Goal: Information Seeking & Learning: Learn about a topic

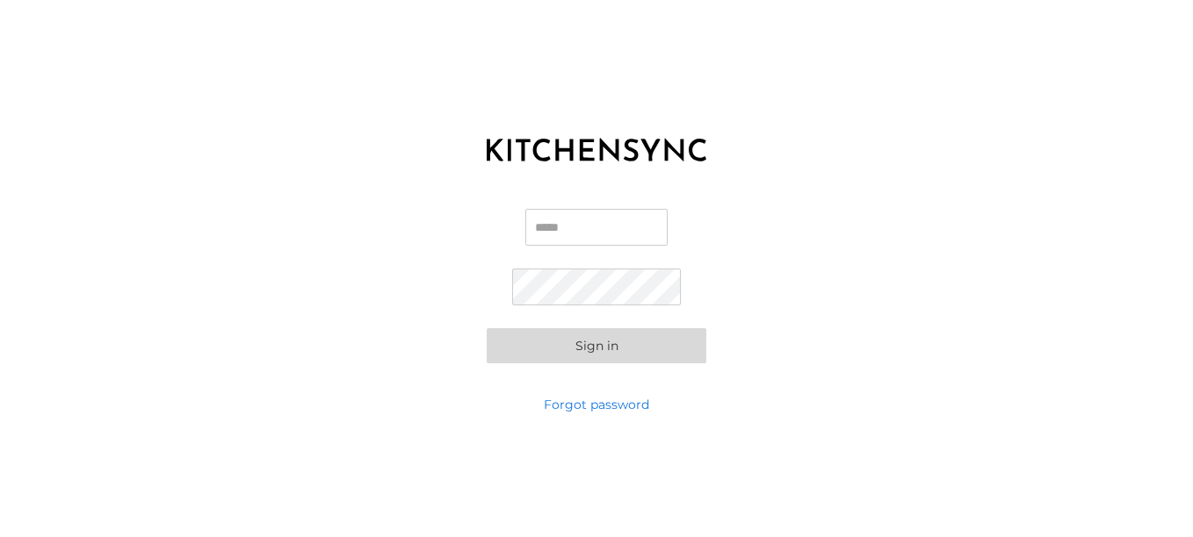
click at [557, 225] on input "Email" at bounding box center [596, 227] width 142 height 37
type input "**********"
click at [487, 328] on button "Sign in" at bounding box center [597, 345] width 220 height 35
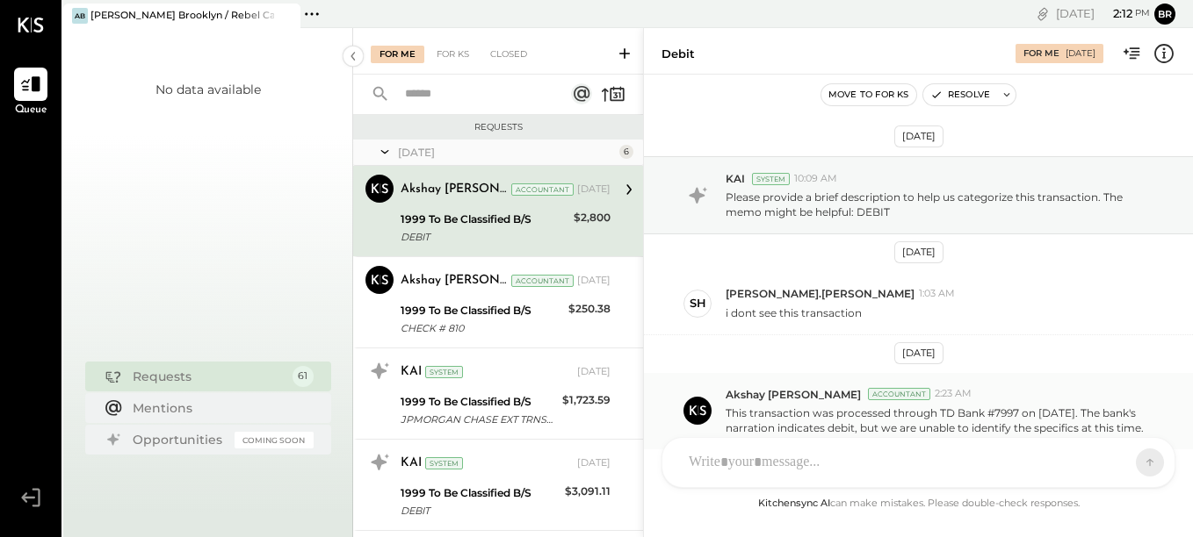
scroll to position [103, 0]
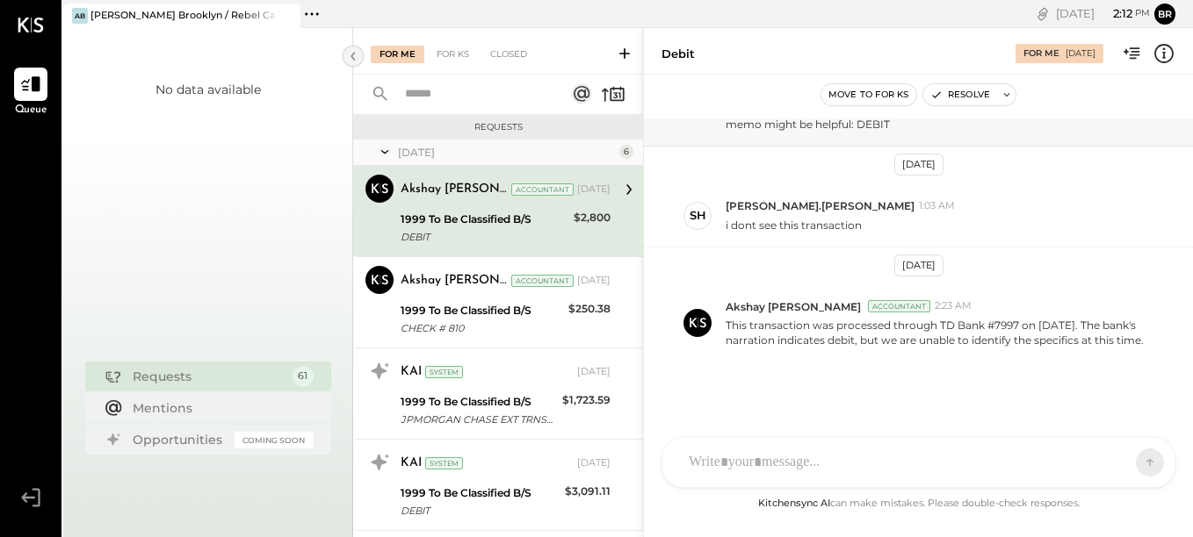
click at [349, 55] on icon at bounding box center [352, 56] width 19 height 32
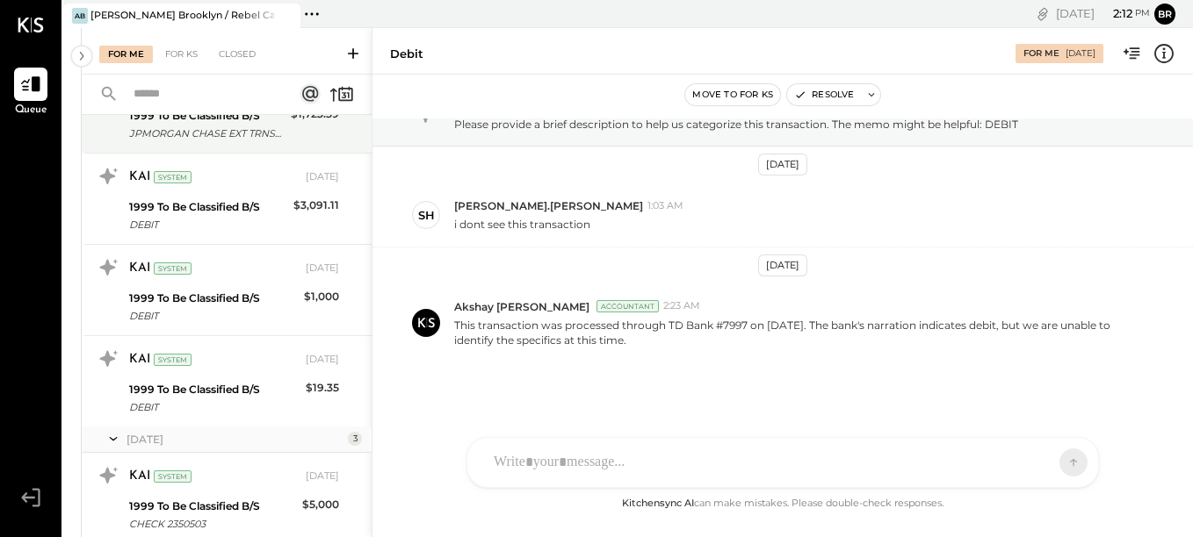
scroll to position [288, 0]
click at [38, 34] on div at bounding box center [31, 25] width 26 height 50
click at [33, 22] on icon at bounding box center [31, 25] width 26 height 15
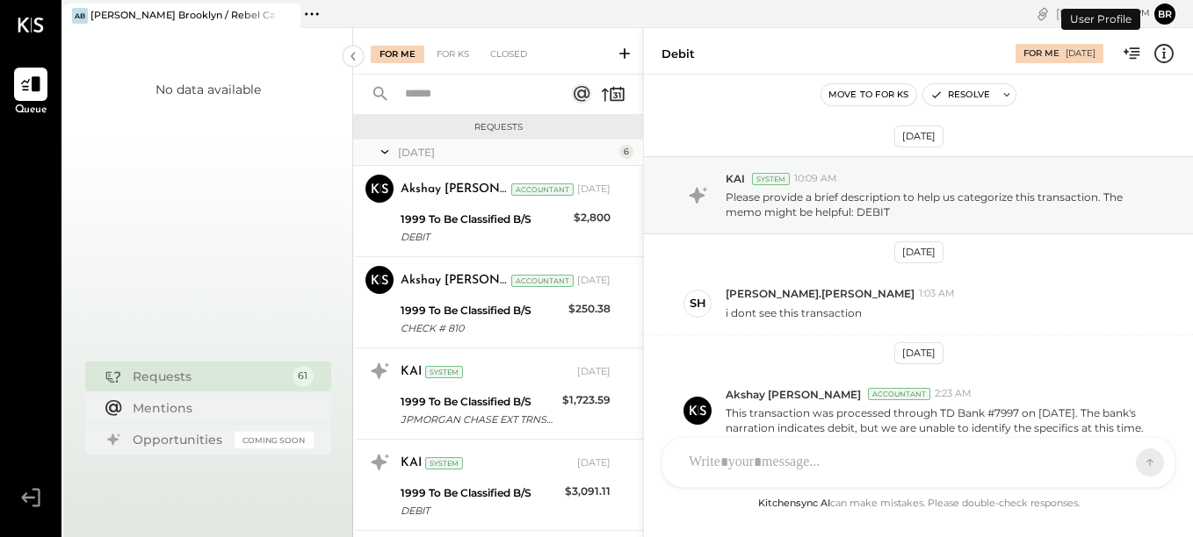
scroll to position [103, 0]
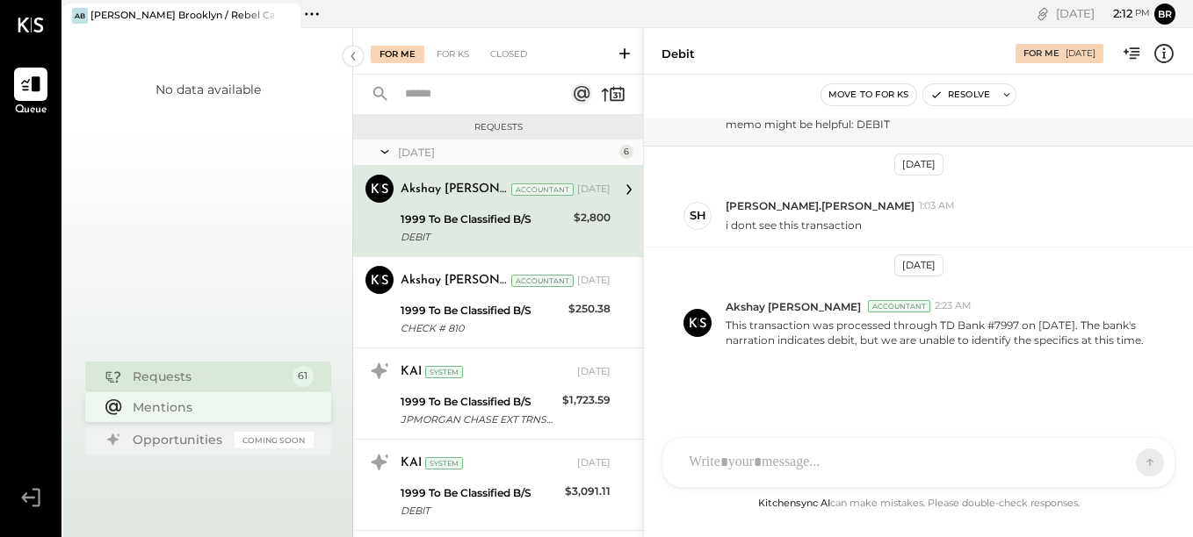
click at [209, 410] on div "Mentions" at bounding box center [219, 408] width 172 height 18
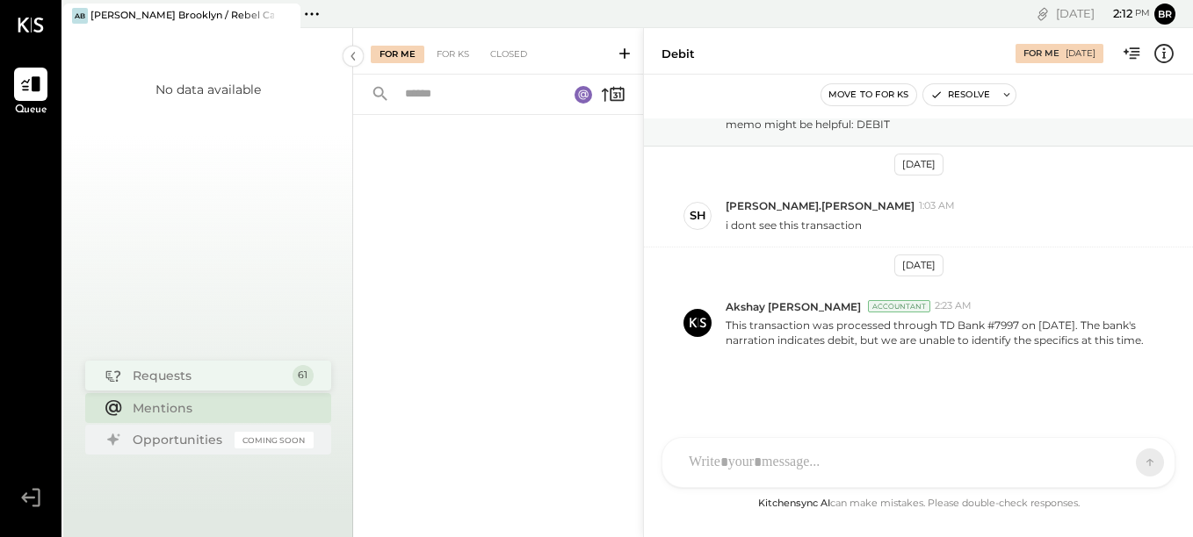
click at [216, 377] on div "Requests" at bounding box center [208, 376] width 151 height 18
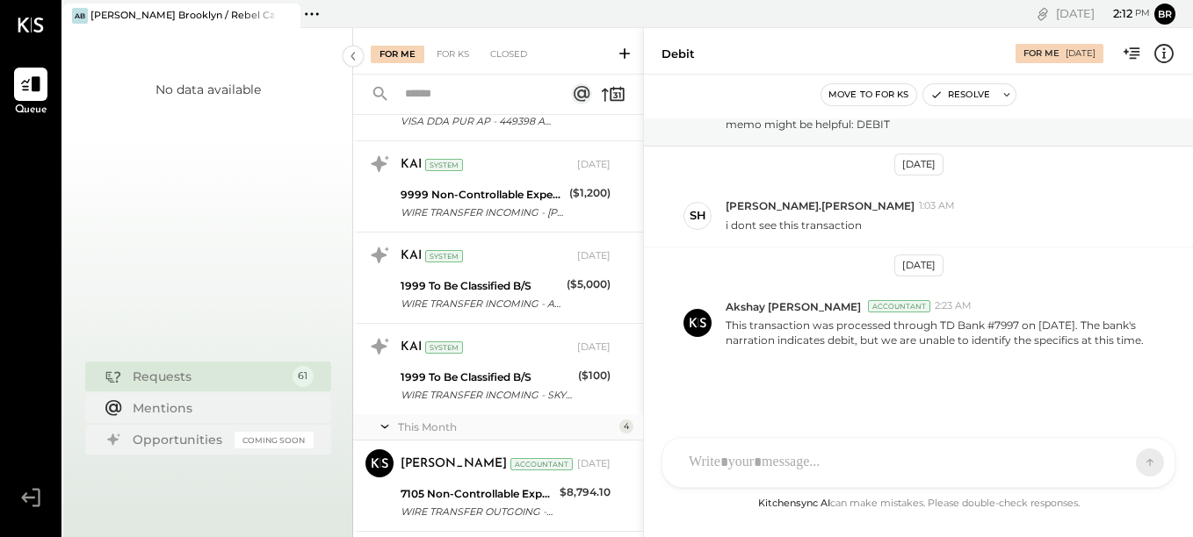
scroll to position [5331, 0]
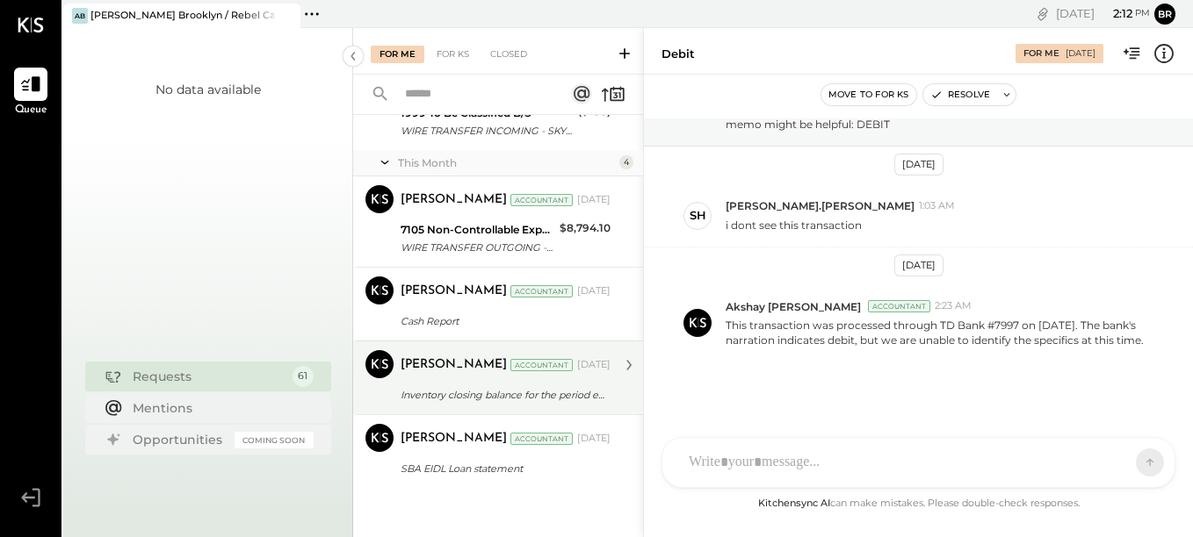
click at [504, 387] on div "Inventory closing balance for the period end." at bounding box center [502, 395] width 205 height 18
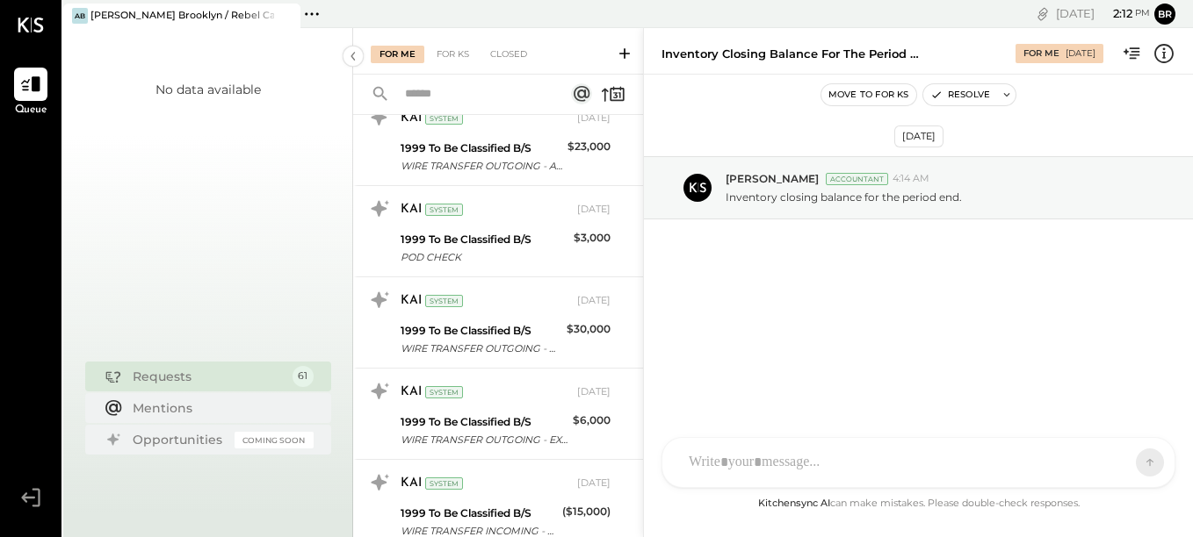
scroll to position [4360, 0]
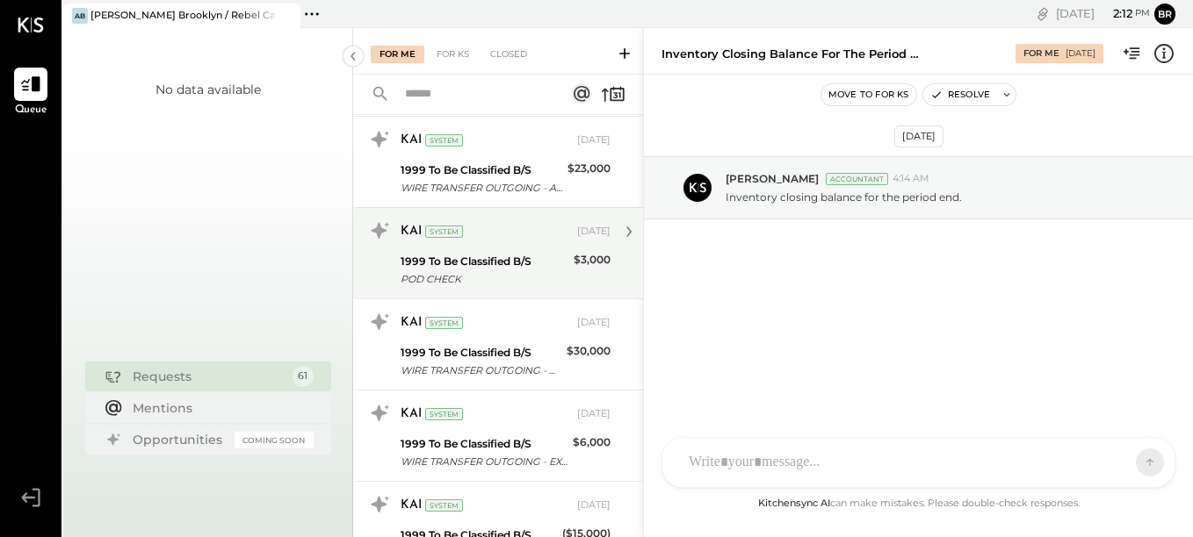
click at [517, 272] on div "POD CHECK" at bounding box center [484, 279] width 168 height 18
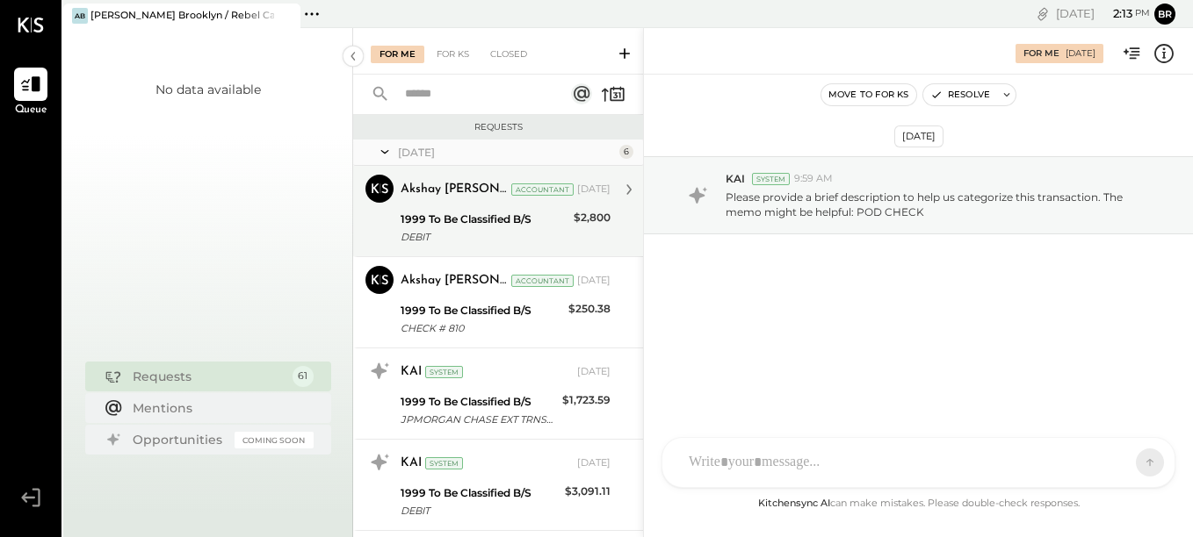
click at [469, 227] on div "1999 To Be Classified B/S" at bounding box center [484, 220] width 168 height 18
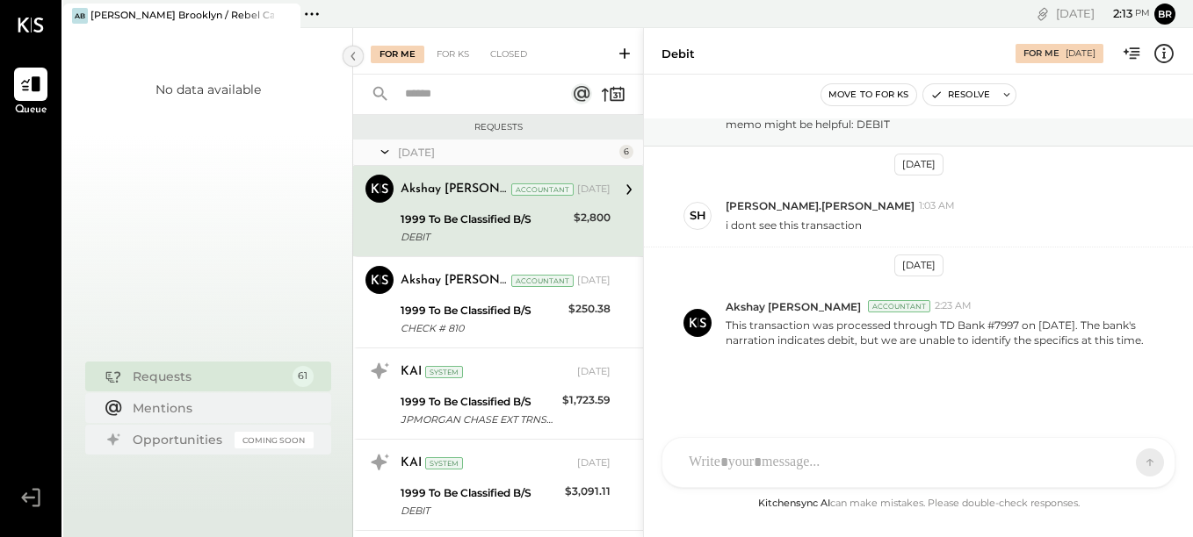
click at [357, 55] on icon at bounding box center [352, 56] width 19 height 32
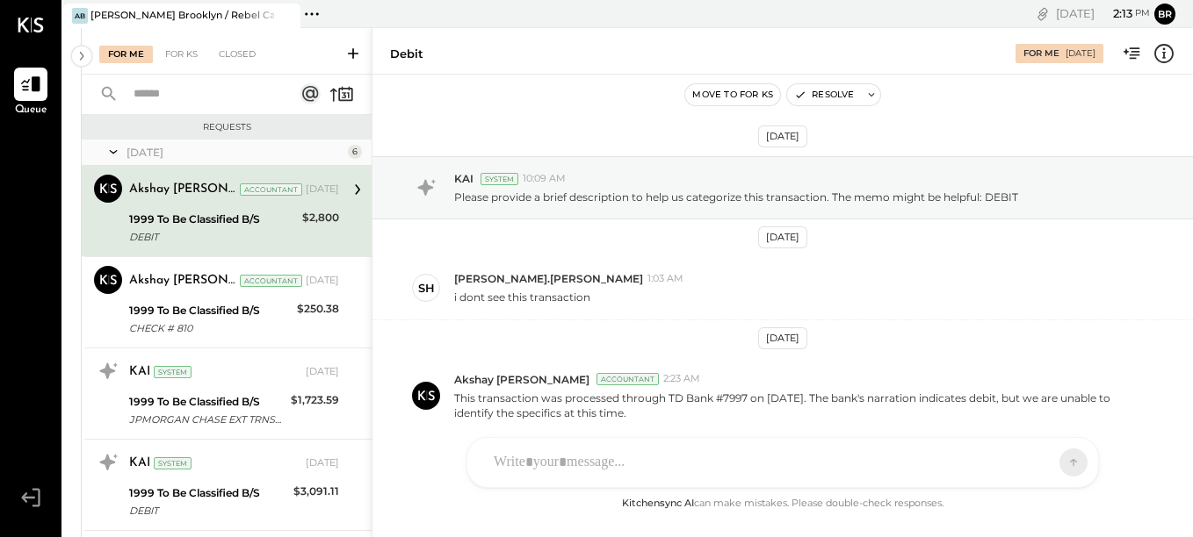
scroll to position [1, 0]
click at [178, 58] on div "For KS" at bounding box center [181, 55] width 50 height 18
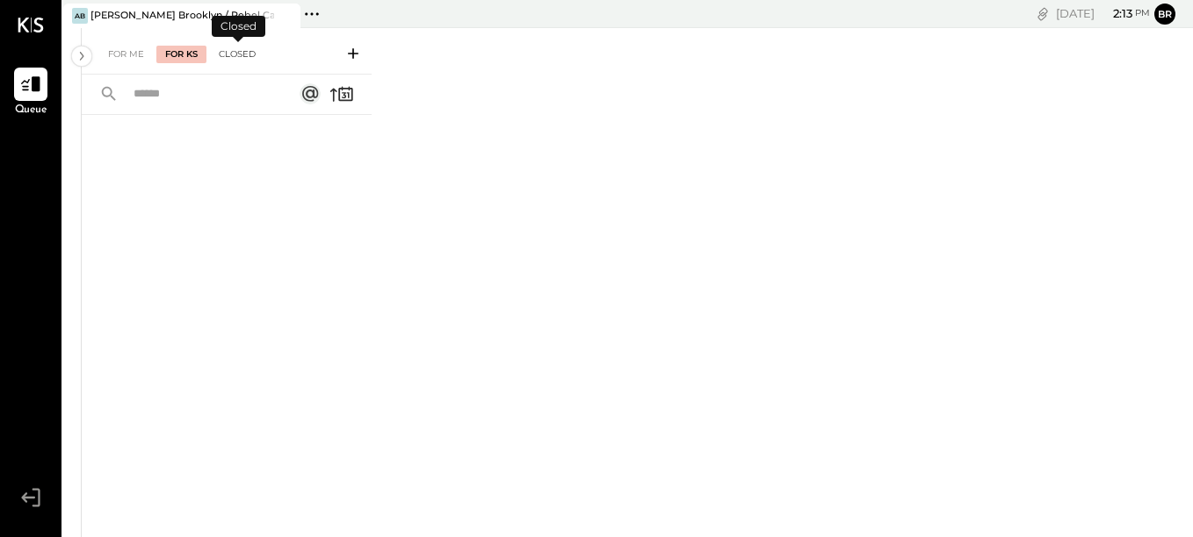
click at [235, 59] on div "Closed" at bounding box center [237, 55] width 54 height 18
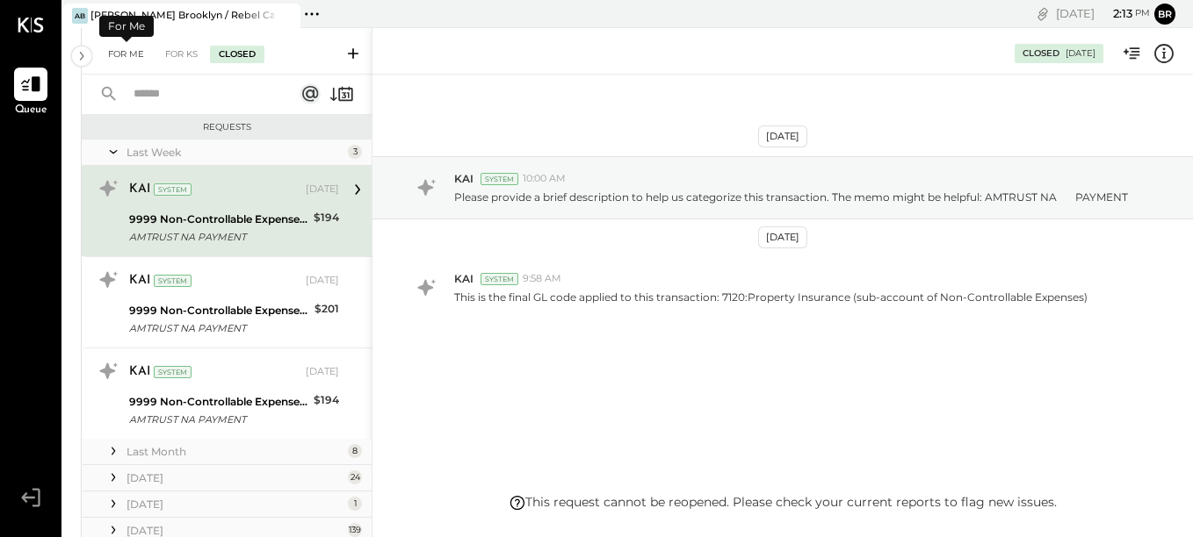
click at [133, 53] on div "For Me" at bounding box center [126, 55] width 54 height 18
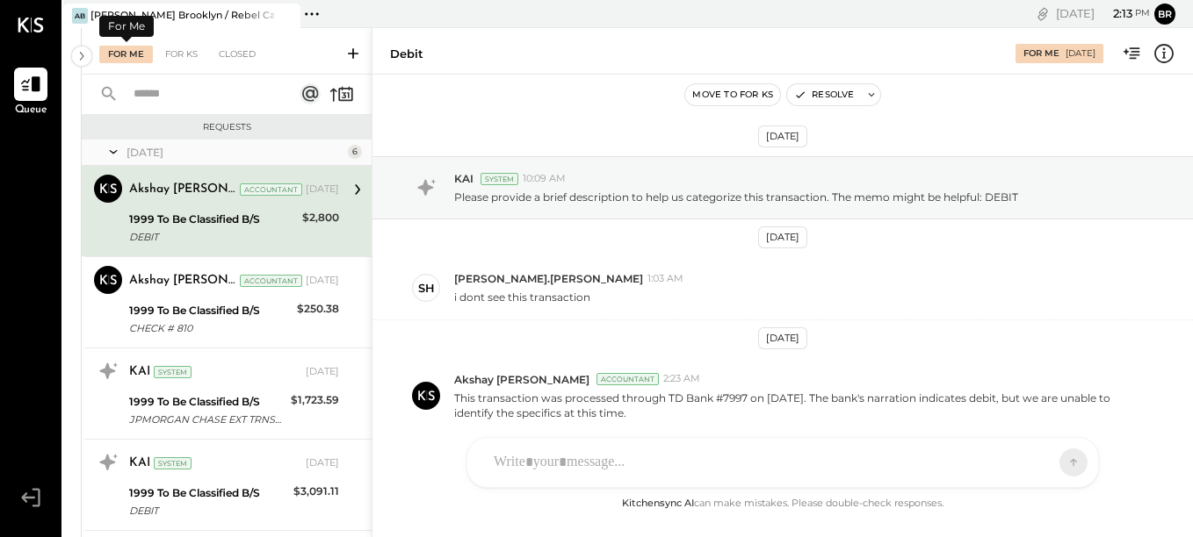
scroll to position [73, 0]
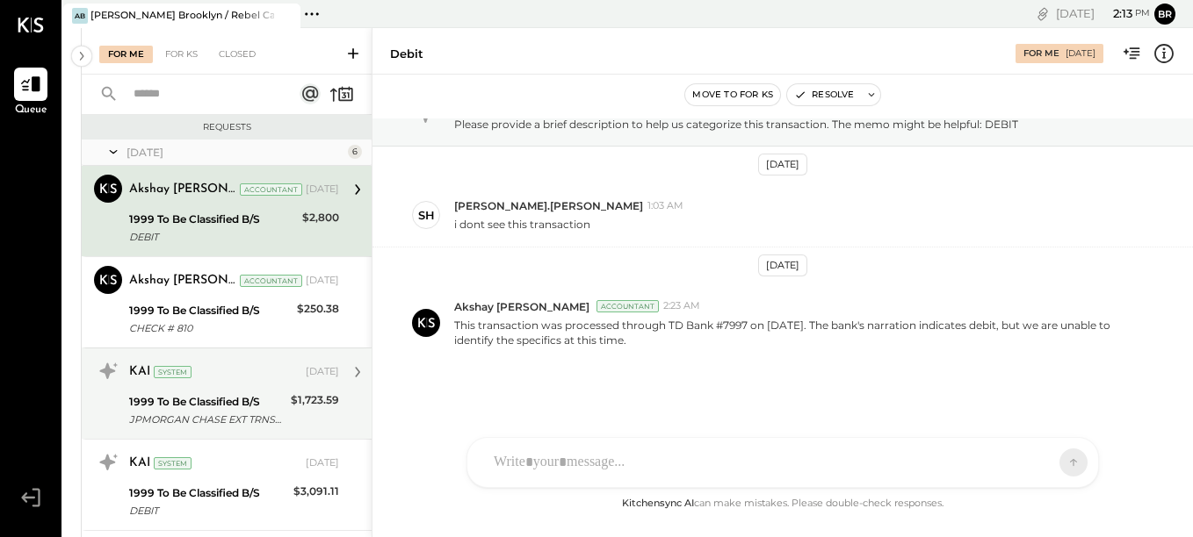
click at [278, 429] on div "1999 To Be Classified B/S JPMORGAN CHASE EXT TRNSFR" at bounding box center [207, 411] width 156 height 39
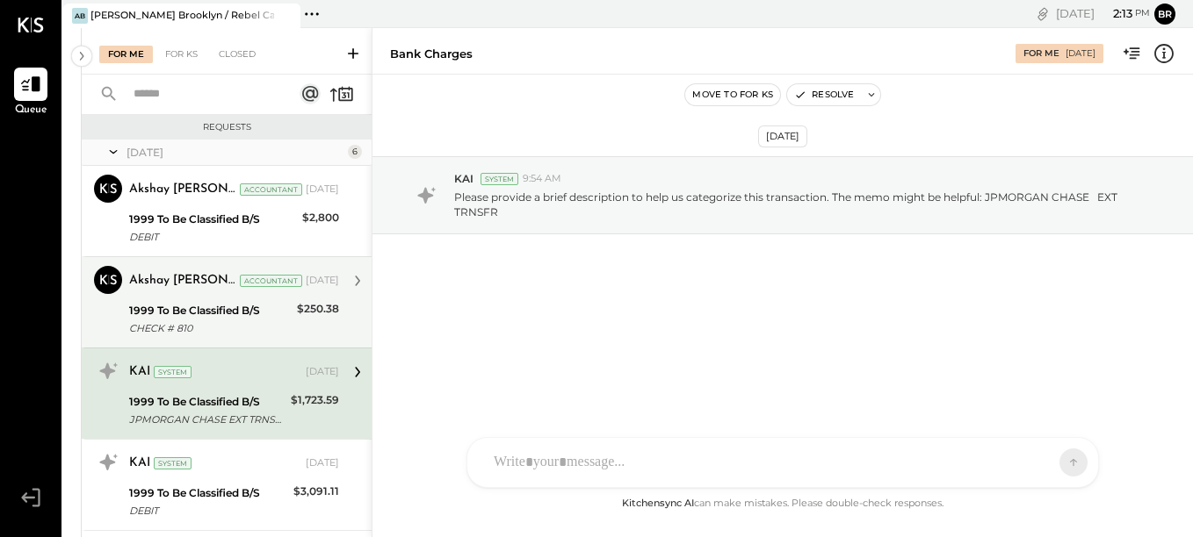
click at [235, 307] on div "1999 To Be Classified B/S" at bounding box center [210, 311] width 162 height 18
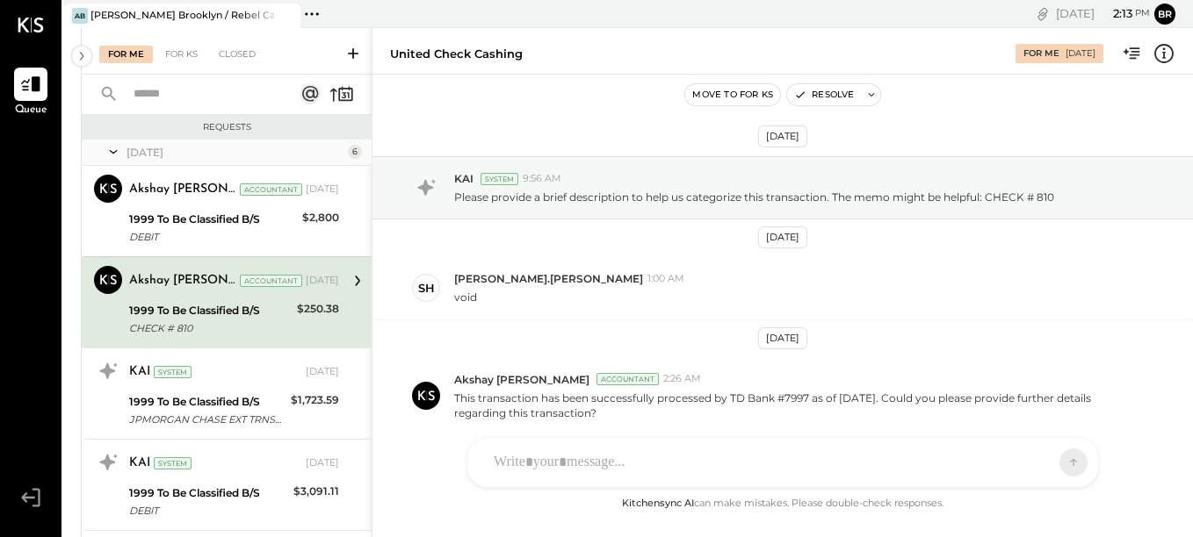
scroll to position [73, 0]
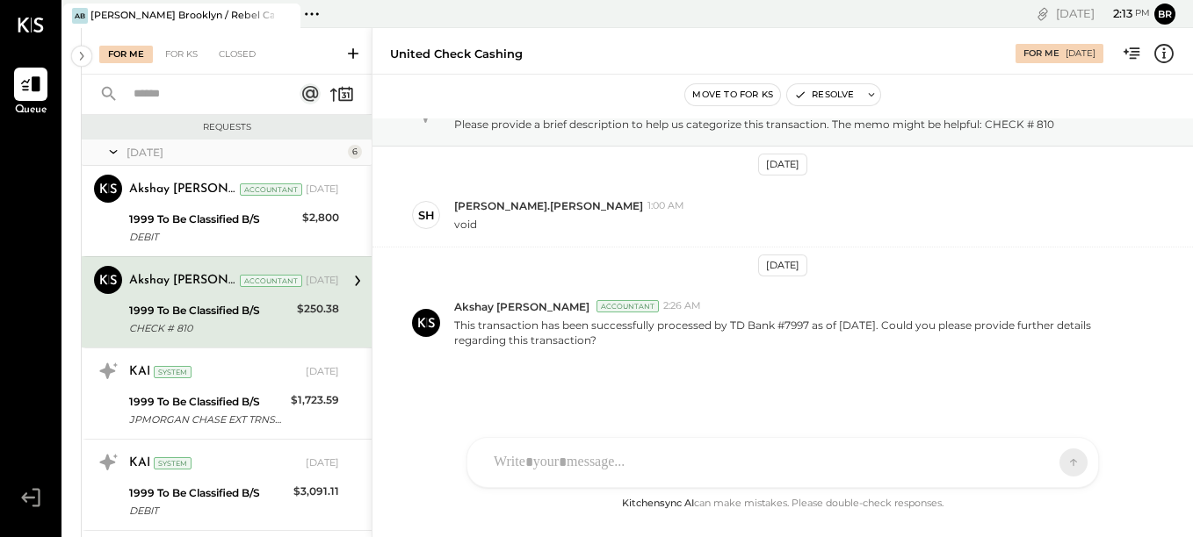
click at [263, 327] on div "CHECK # 810" at bounding box center [210, 329] width 162 height 18
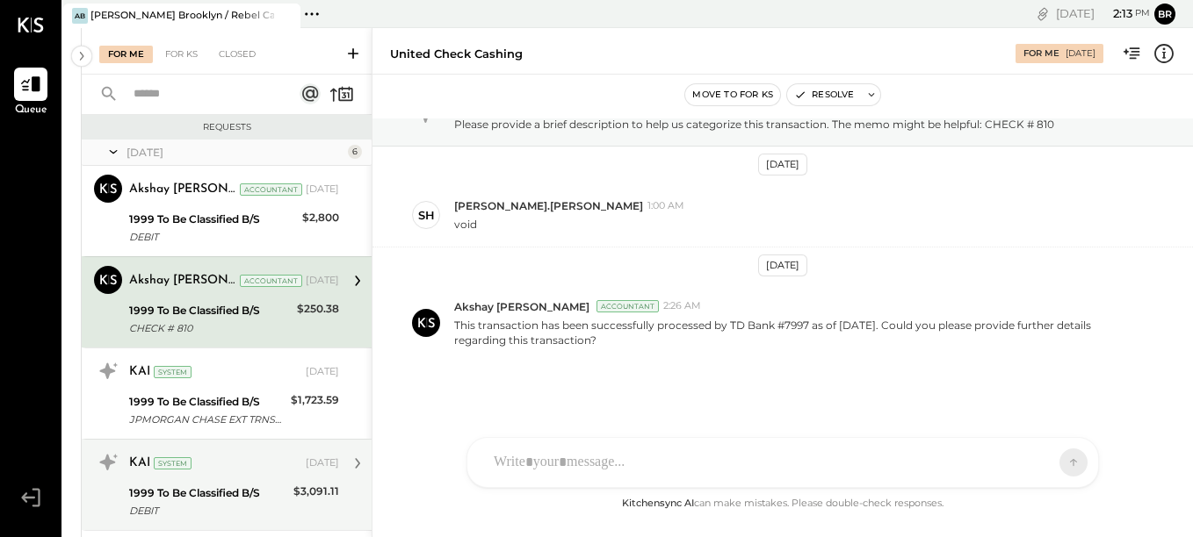
click at [279, 485] on div "1999 To Be Classified B/S" at bounding box center [208, 494] width 159 height 18
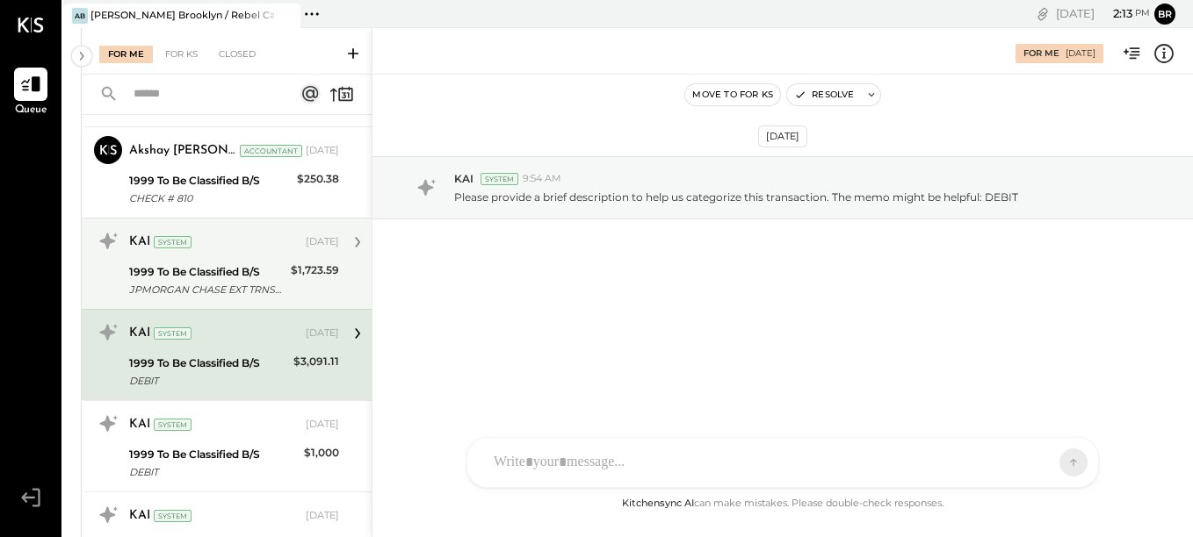
scroll to position [155, 0]
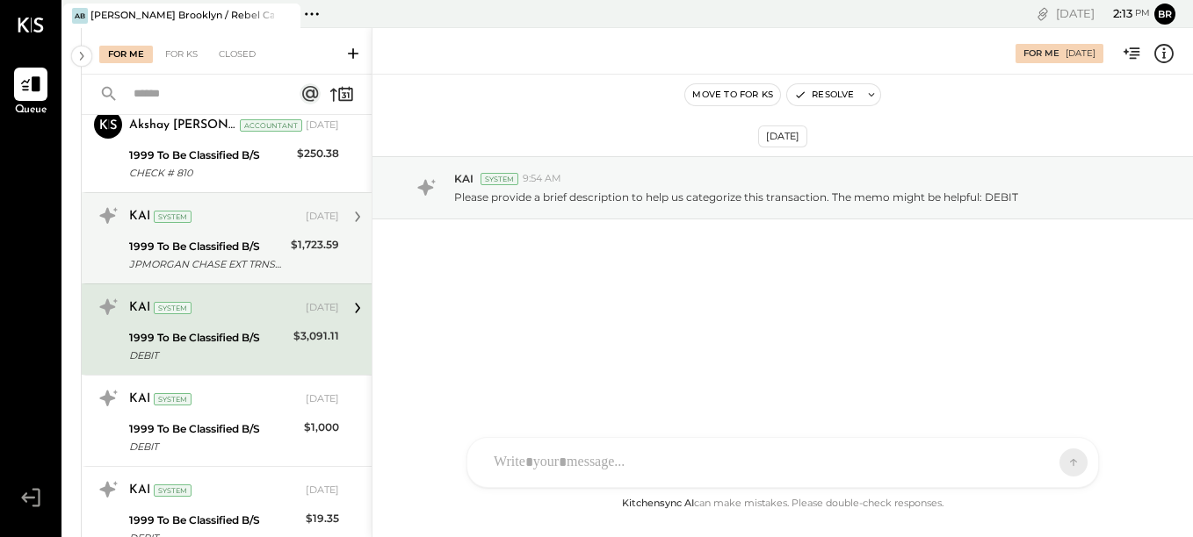
click at [258, 406] on div "KAI System" at bounding box center [215, 400] width 173 height 18
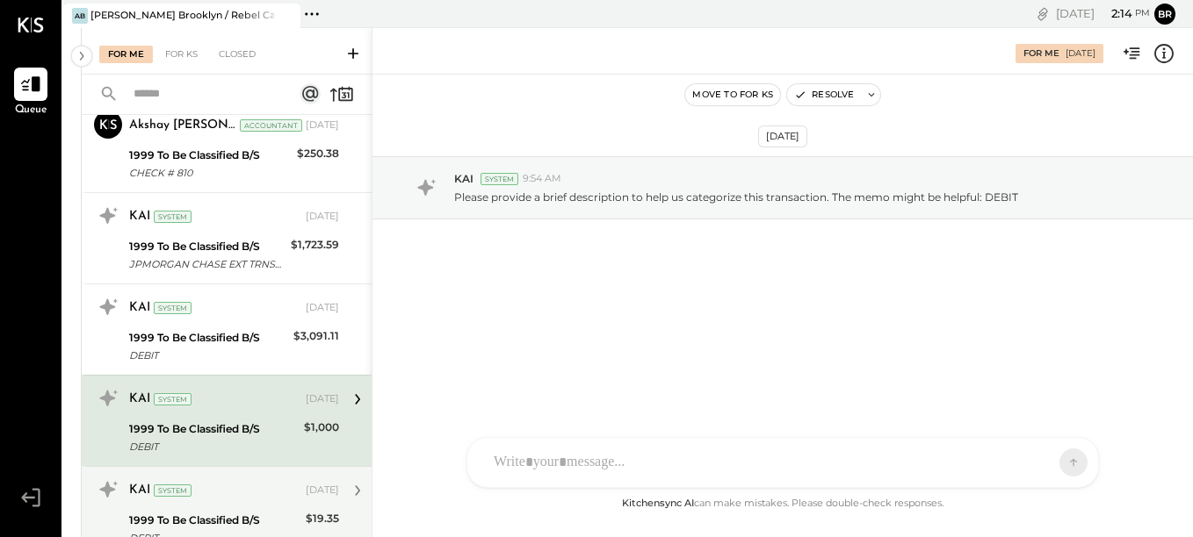
click at [255, 498] on div "KAI System" at bounding box center [215, 491] width 173 height 18
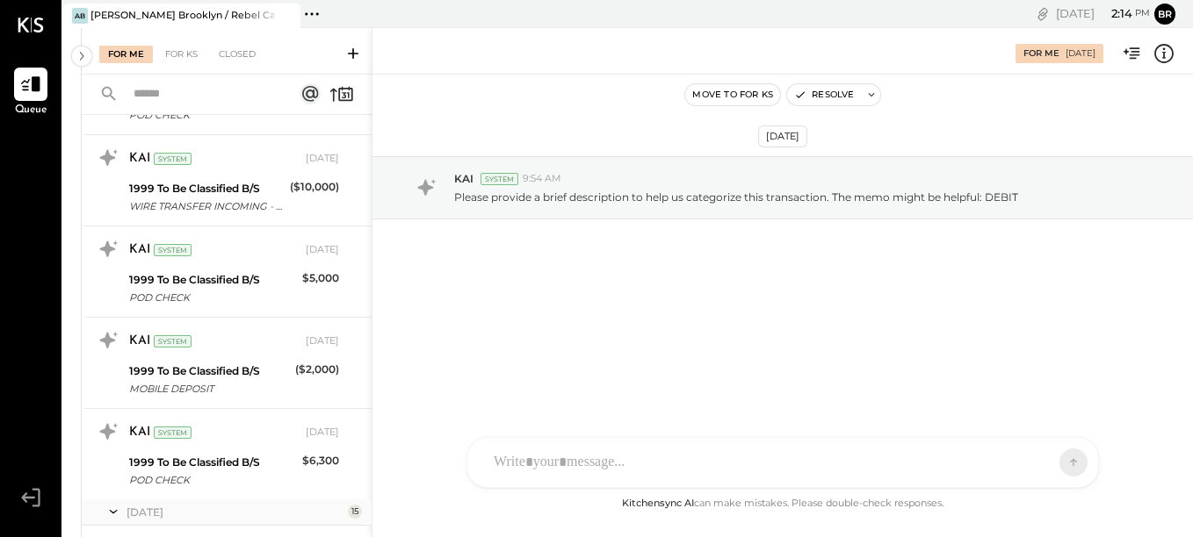
scroll to position [2030, 0]
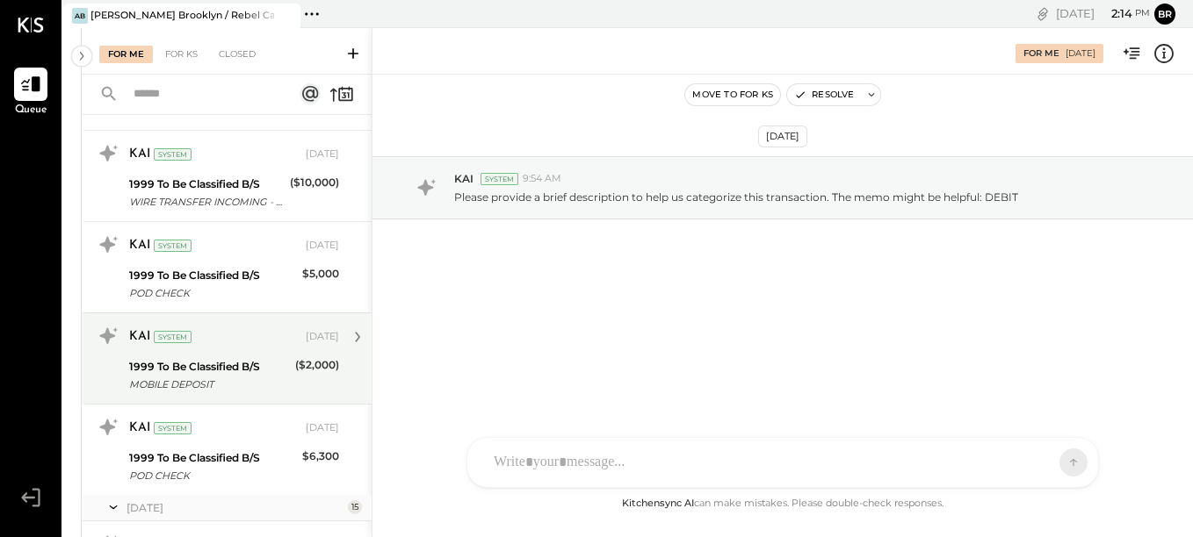
click at [299, 390] on div "($2,000)" at bounding box center [317, 376] width 44 height 39
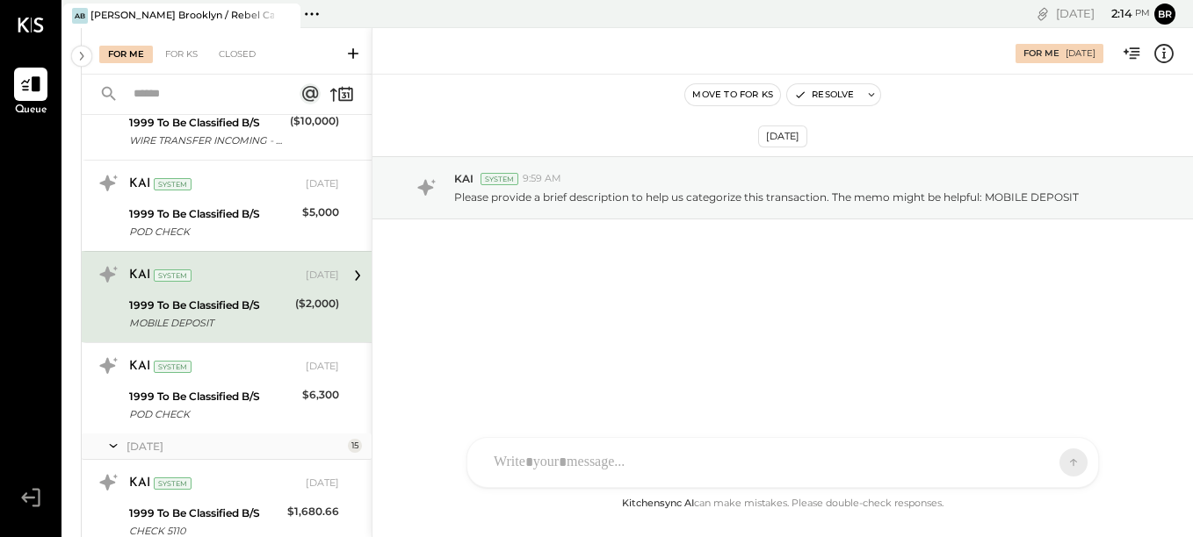
scroll to position [2103, 0]
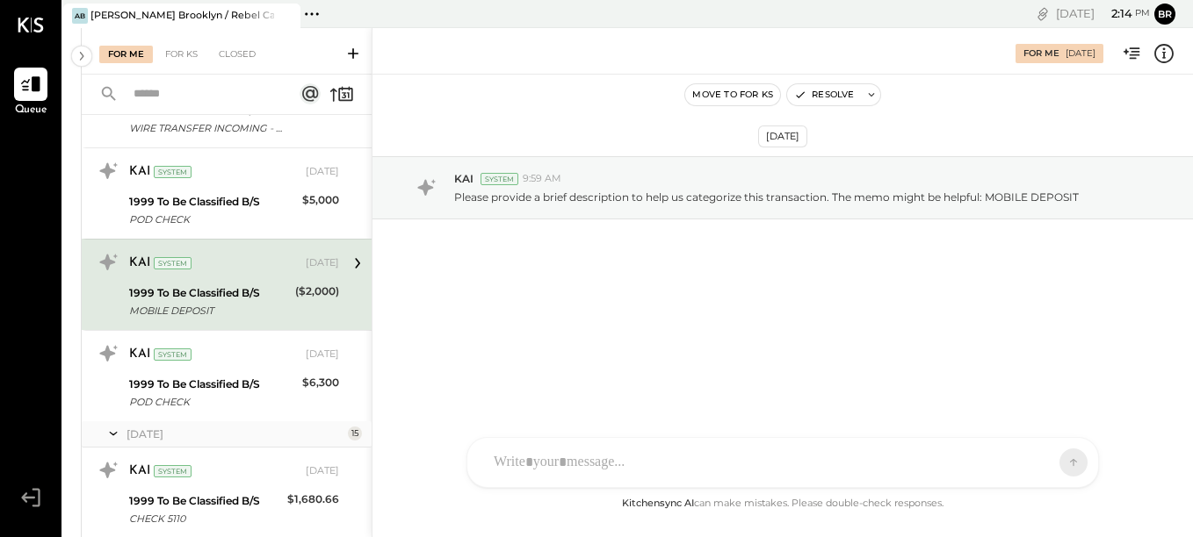
click at [305, 432] on div "[DATE]" at bounding box center [234, 434] width 217 height 15
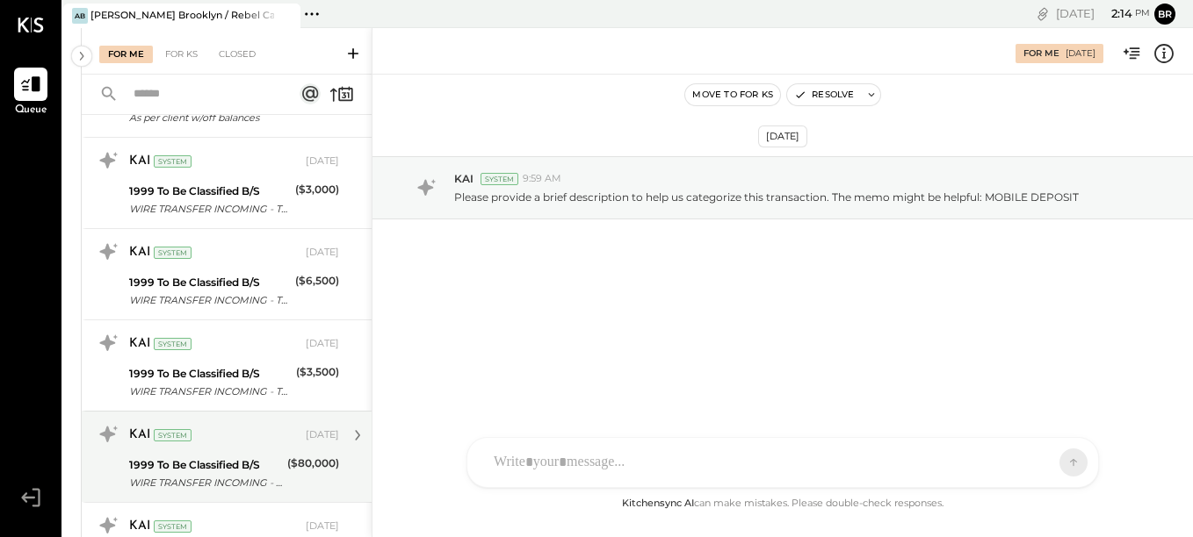
click at [306, 432] on div "[DATE]" at bounding box center [322, 436] width 33 height 14
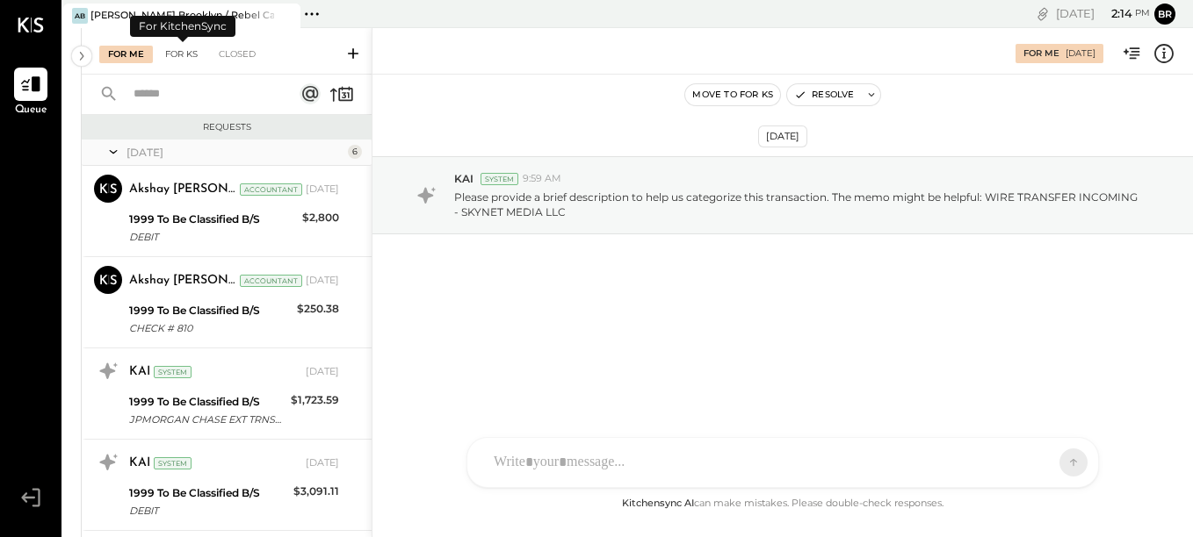
click at [184, 54] on div "For KS" at bounding box center [181, 55] width 50 height 18
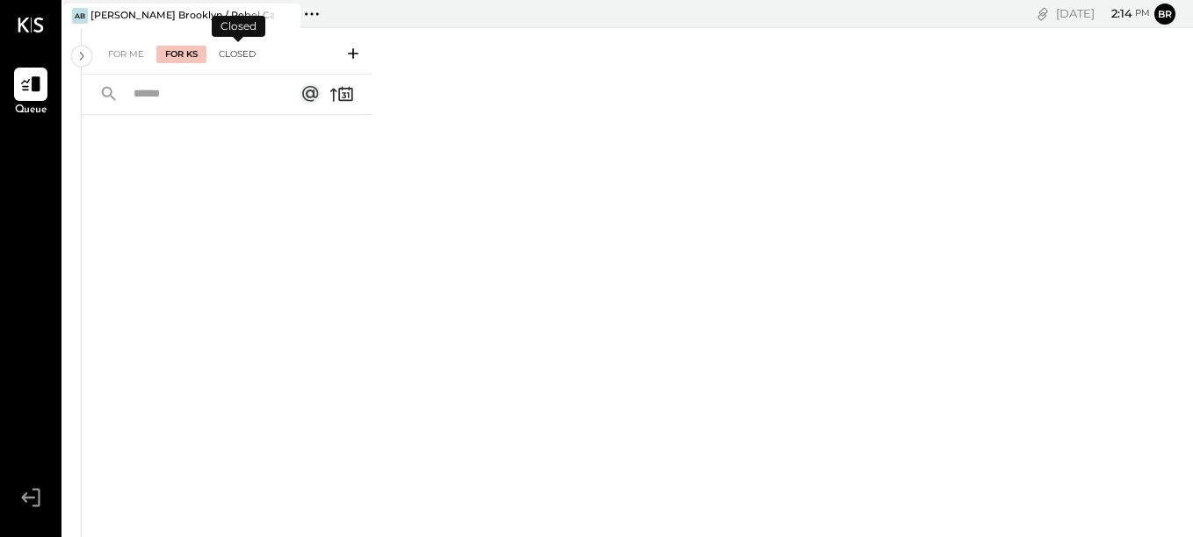
click at [234, 54] on div "Closed" at bounding box center [237, 55] width 54 height 18
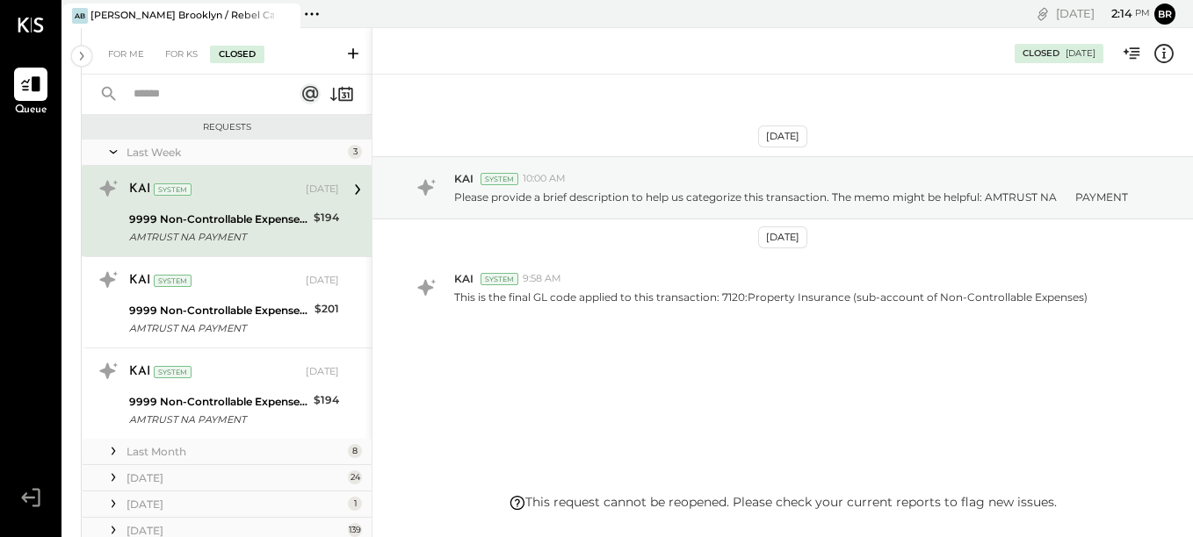
click at [292, 230] on div "AMTRUST NA PAYMENT" at bounding box center [218, 237] width 179 height 18
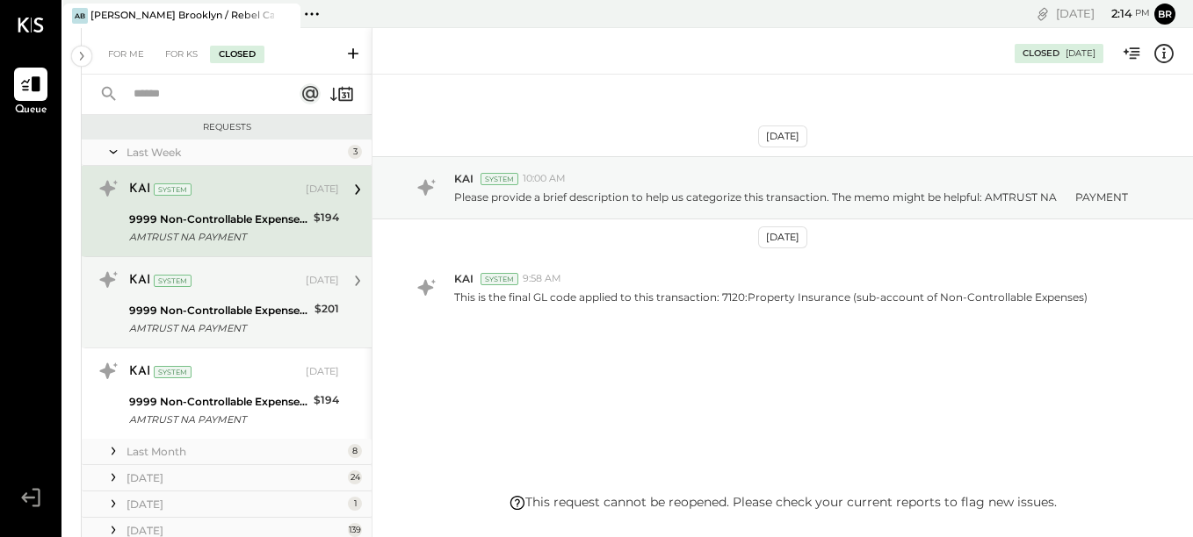
click at [224, 287] on div "KAI System" at bounding box center [215, 281] width 173 height 18
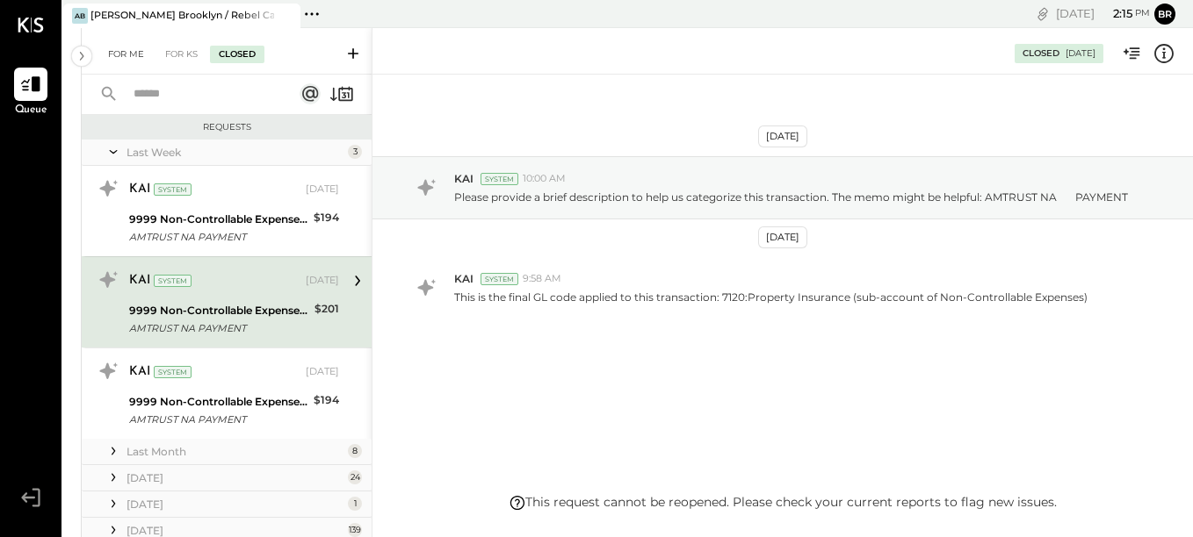
click at [125, 58] on div "For Me" at bounding box center [126, 55] width 54 height 18
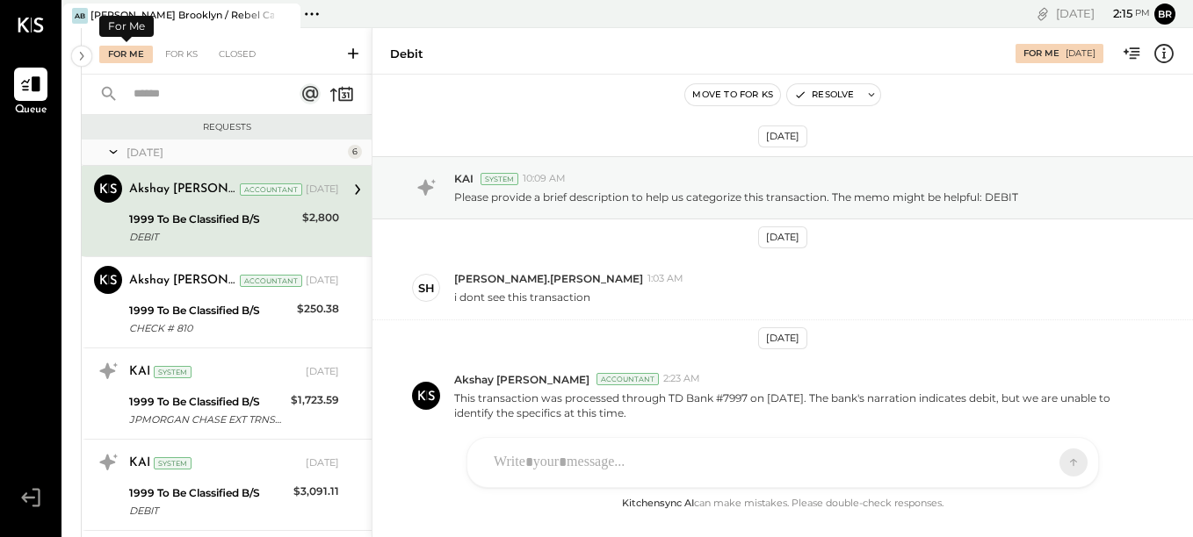
scroll to position [73, 0]
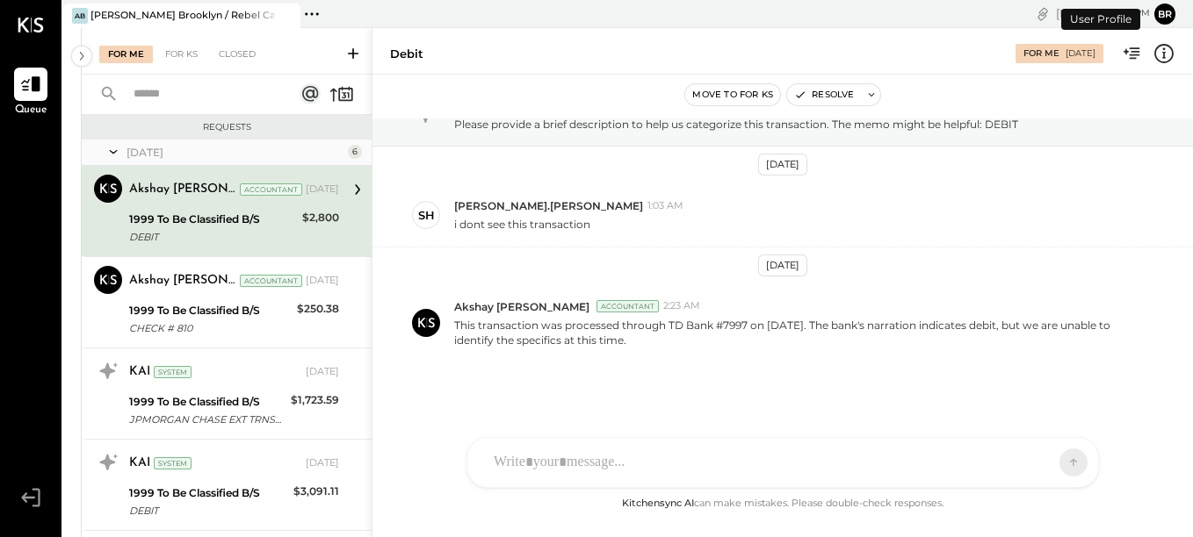
click at [1166, 15] on button "Br" at bounding box center [1164, 14] width 21 height 21
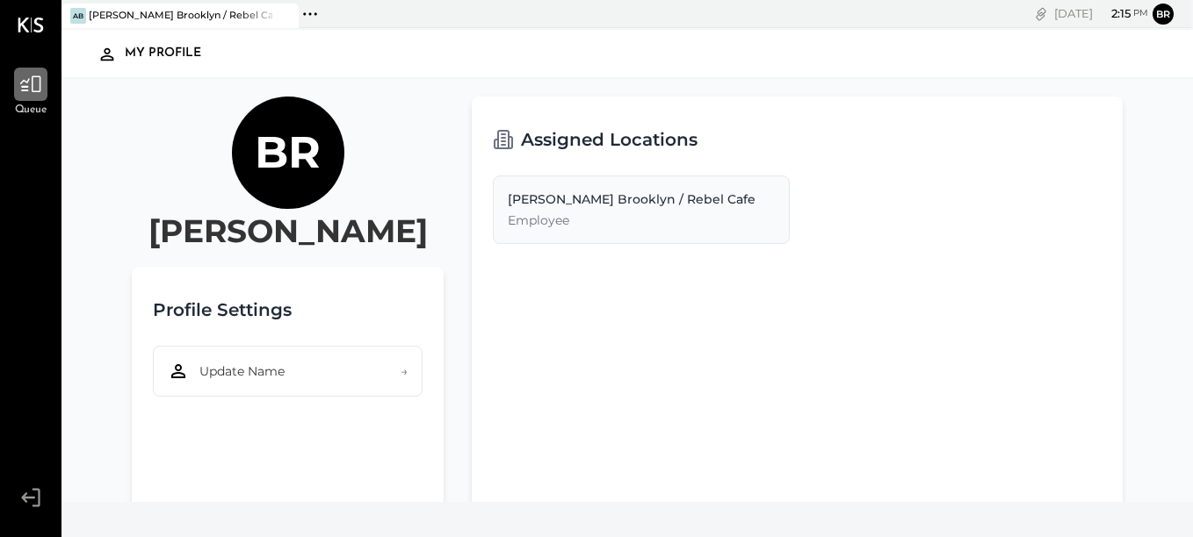
click at [42, 97] on div at bounding box center [30, 84] width 33 height 33
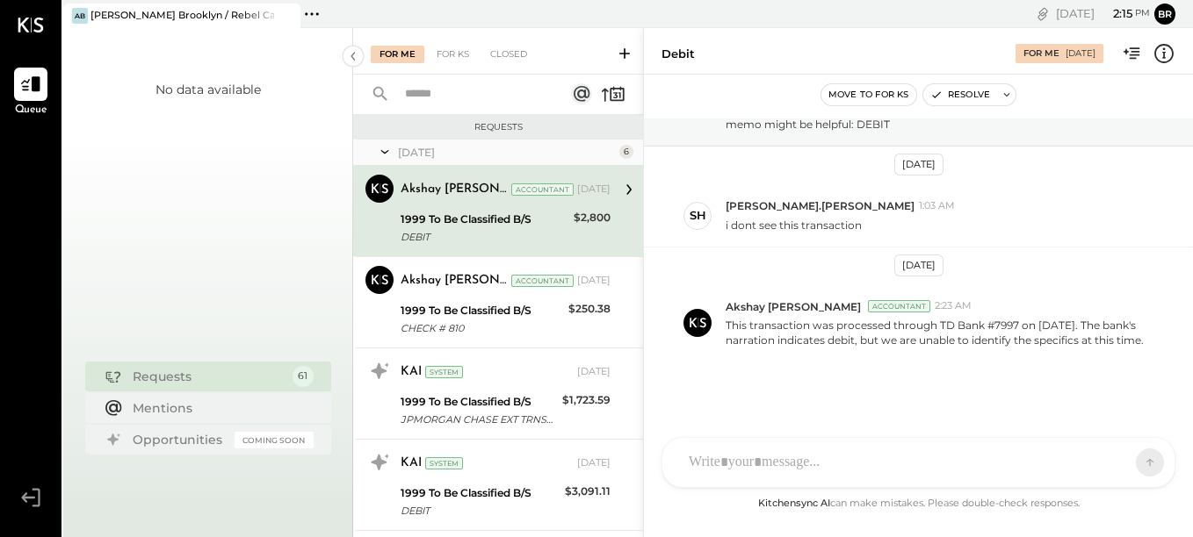
click at [381, 157] on icon at bounding box center [385, 152] width 18 height 44
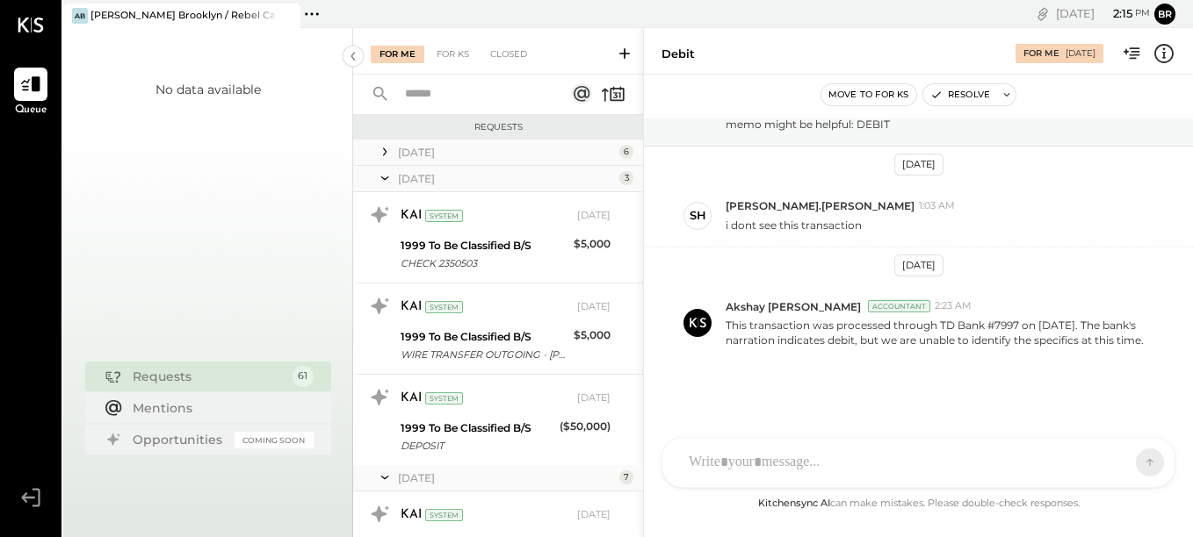
click at [381, 157] on icon at bounding box center [385, 152] width 18 height 18
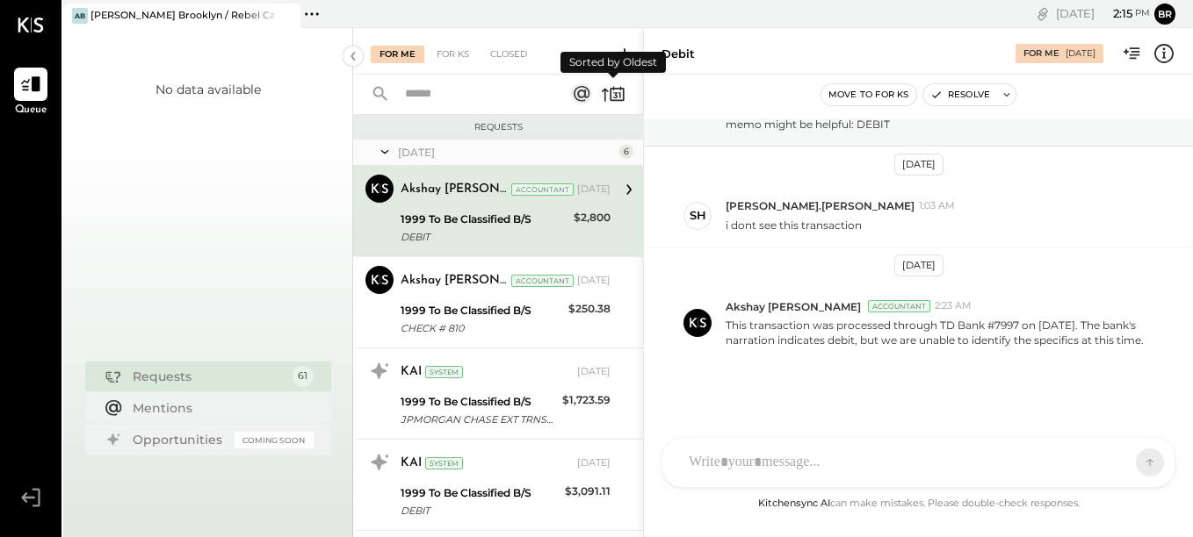
click at [615, 94] on icon at bounding box center [613, 94] width 25 height 25
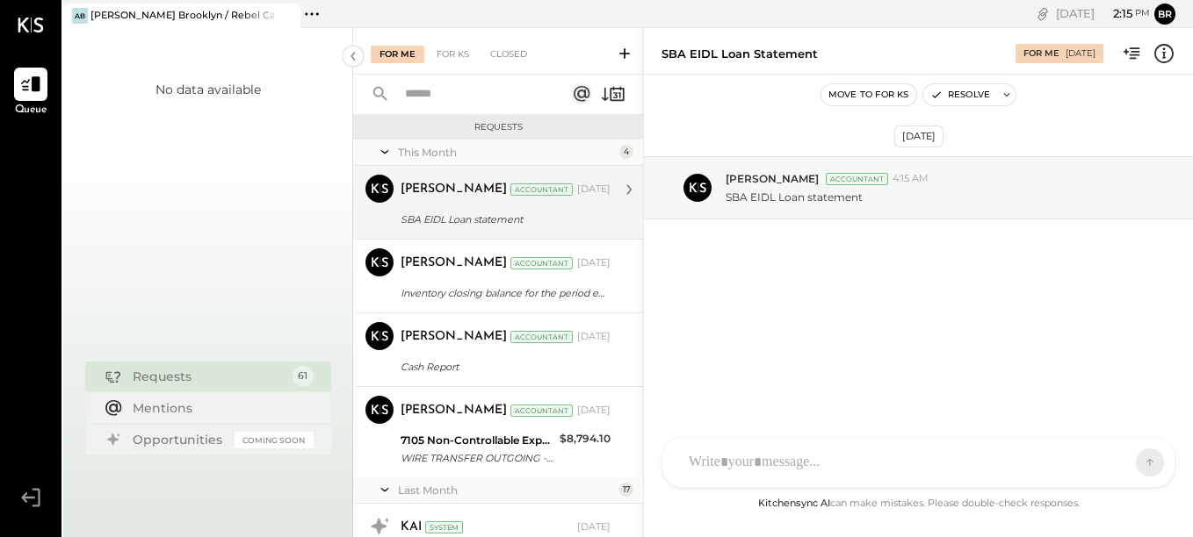
click at [581, 220] on div "SBA EIDL Loan statement" at bounding box center [502, 220] width 205 height 18
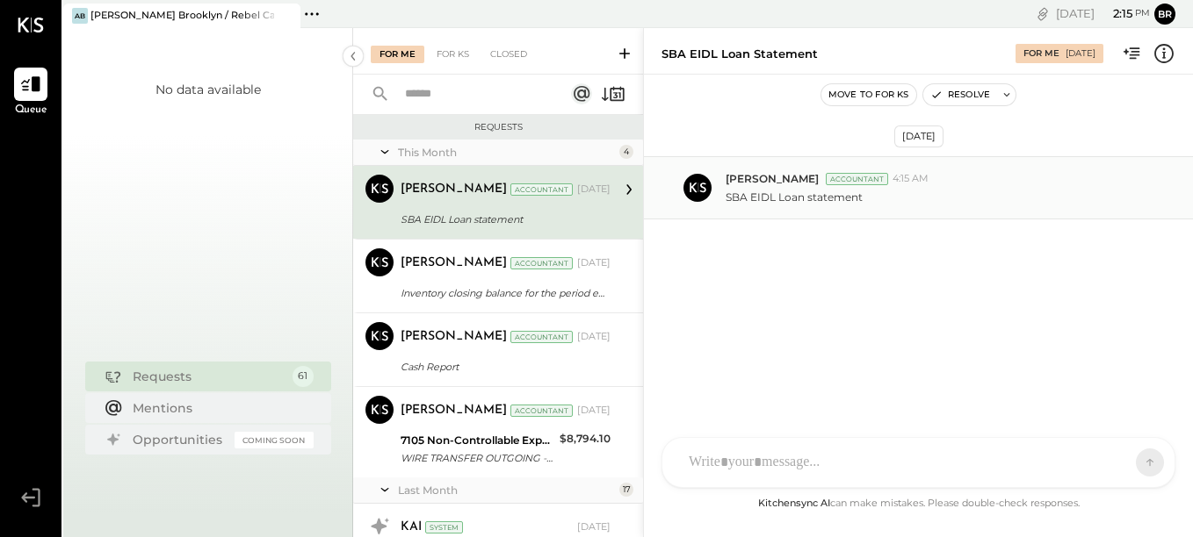
click at [764, 205] on p "SBA EIDL Loan statement" at bounding box center [793, 197] width 137 height 15
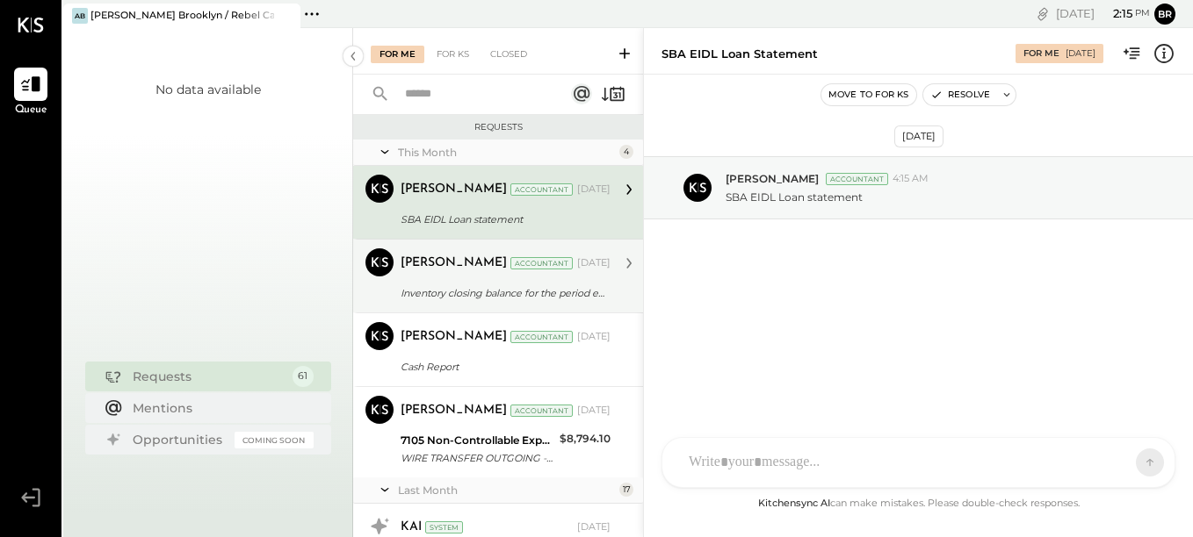
click at [547, 292] on div "Inventory closing balance for the period end." at bounding box center [502, 294] width 205 height 18
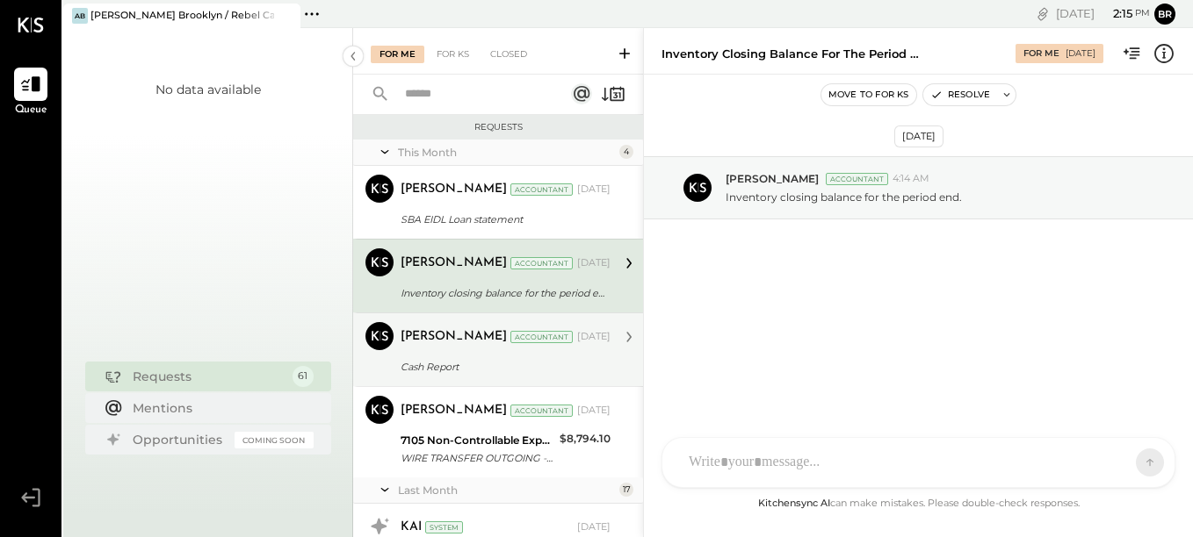
click at [527, 371] on div "Cash Report" at bounding box center [502, 367] width 205 height 18
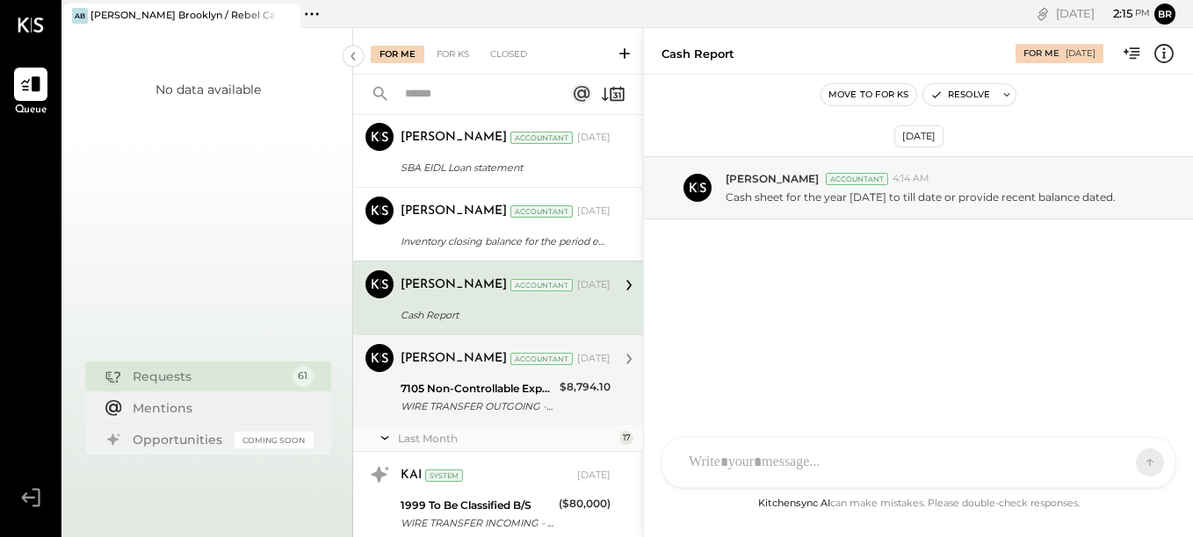
scroll to position [84, 0]
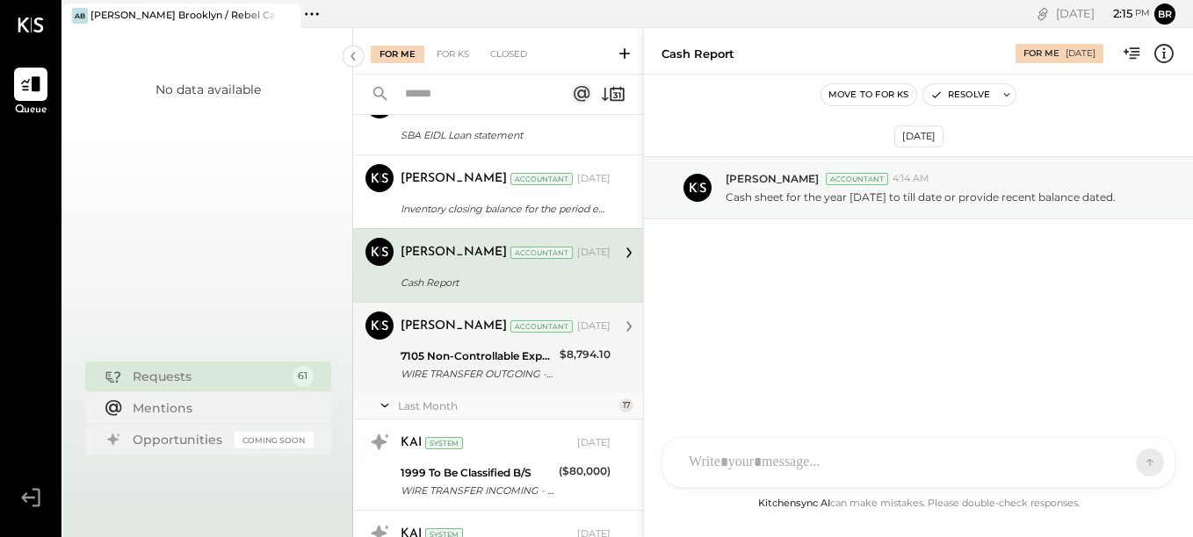
click at [524, 379] on div "WIRE TRANSFER OUTGOING - Two [PERSON_NAME] LLC" at bounding box center [477, 374] width 154 height 18
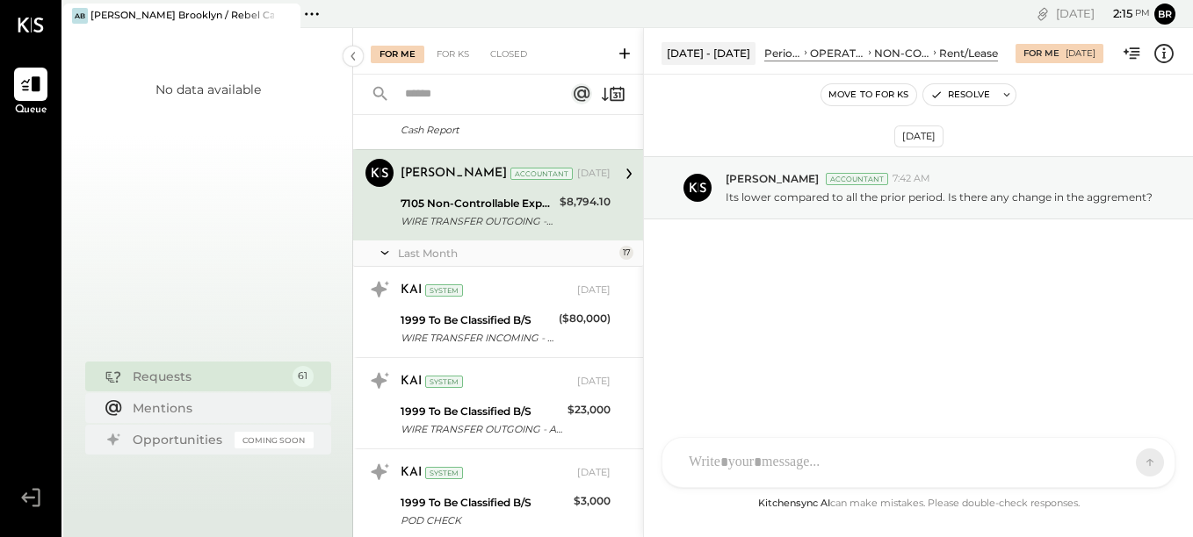
scroll to position [238, 0]
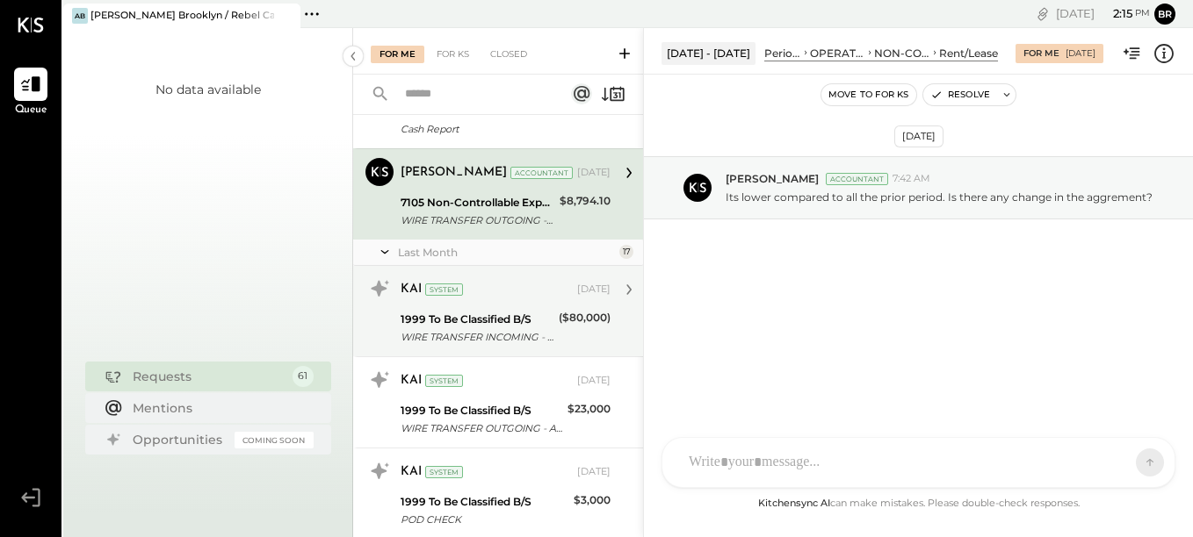
click at [547, 333] on div "WIRE TRANSFER INCOMING - SKYNET MEDIA LLC" at bounding box center [476, 337] width 153 height 18
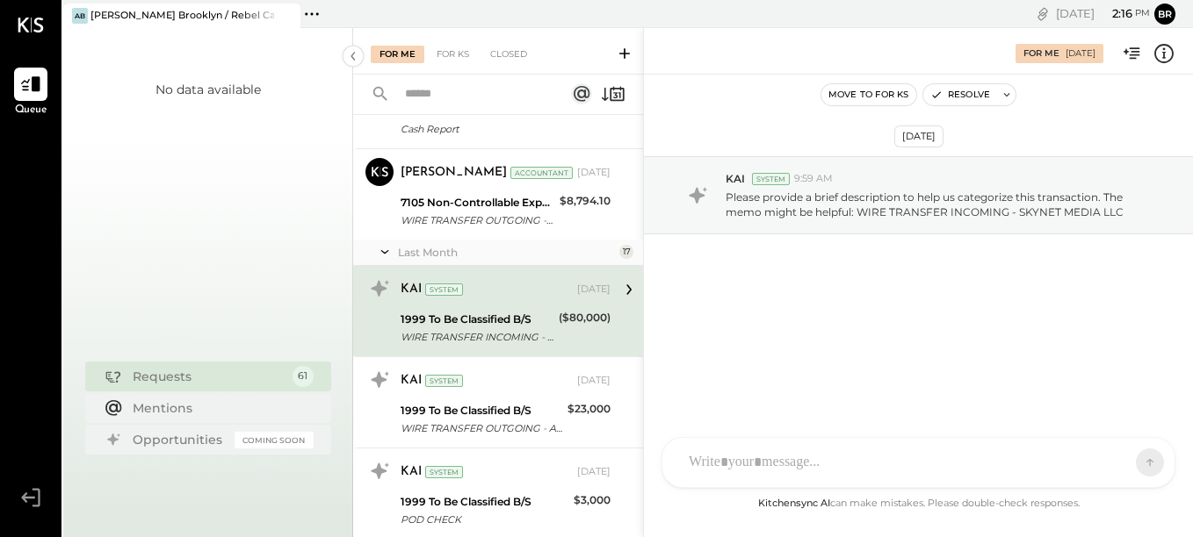
click at [21, 18] on icon at bounding box center [31, 25] width 26 height 15
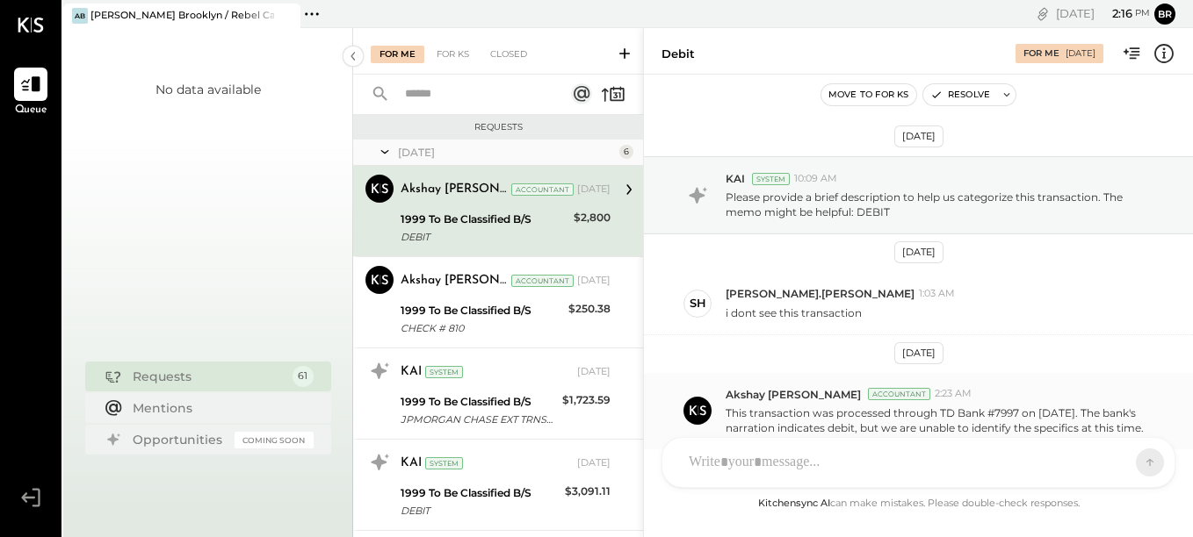
scroll to position [103, 0]
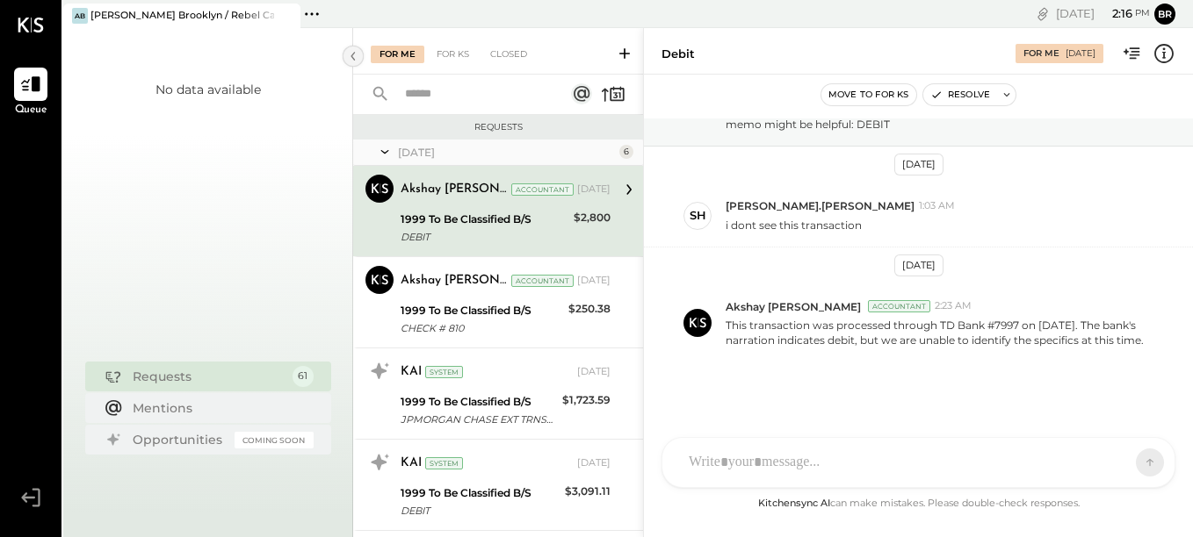
click at [354, 57] on icon at bounding box center [352, 56] width 19 height 32
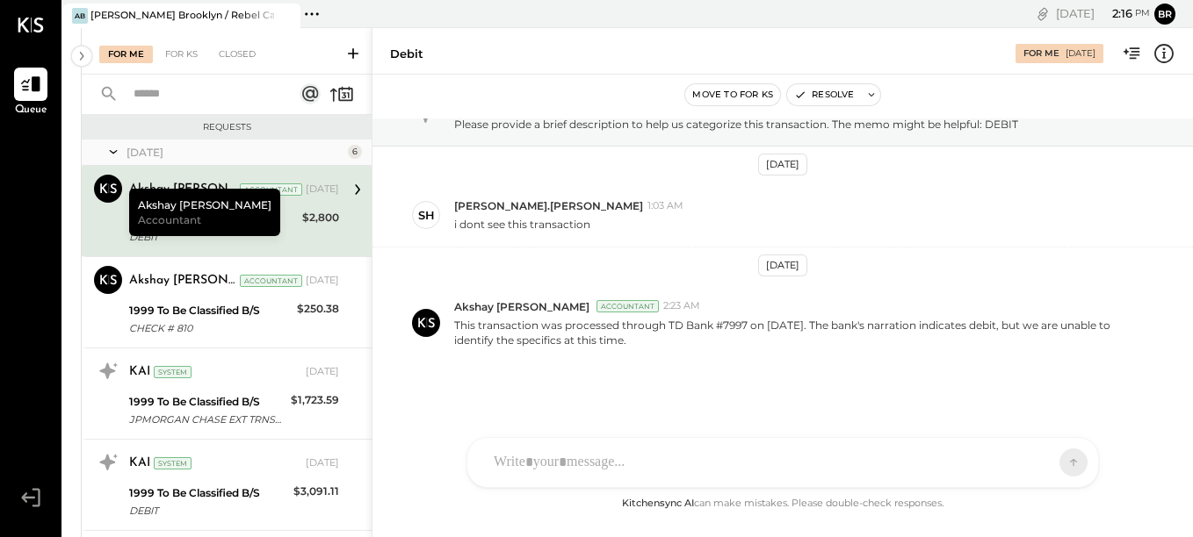
click at [26, 18] on icon at bounding box center [30, 25] width 25 height 15
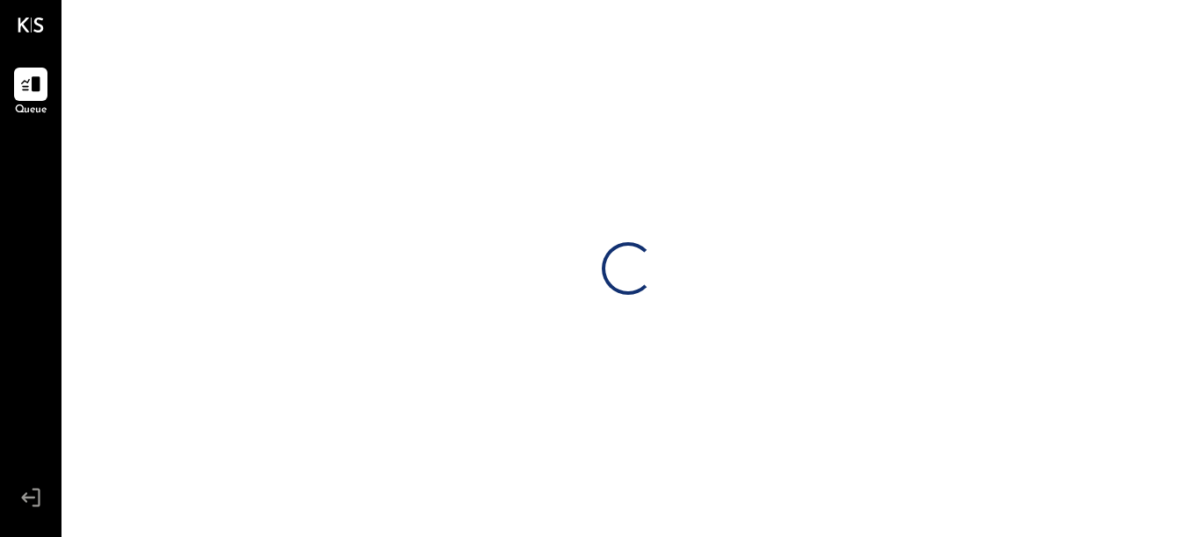
click at [25, 17] on div at bounding box center [31, 25] width 26 height 50
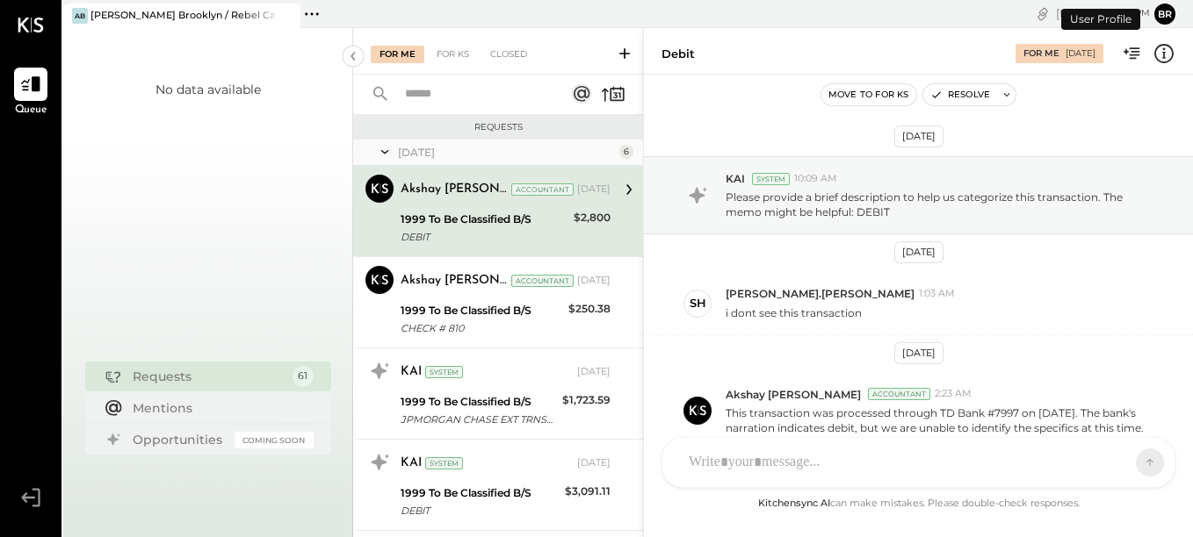
scroll to position [103, 0]
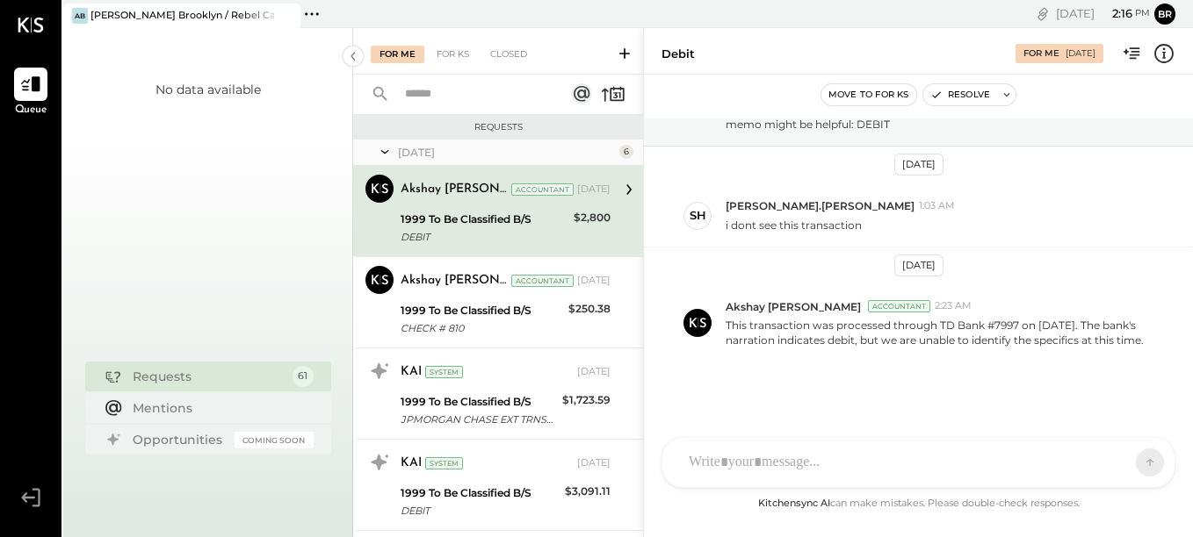
click at [19, 188] on ul "Queue" at bounding box center [31, 276] width 60 height 417
click at [356, 56] on icon at bounding box center [352, 56] width 19 height 32
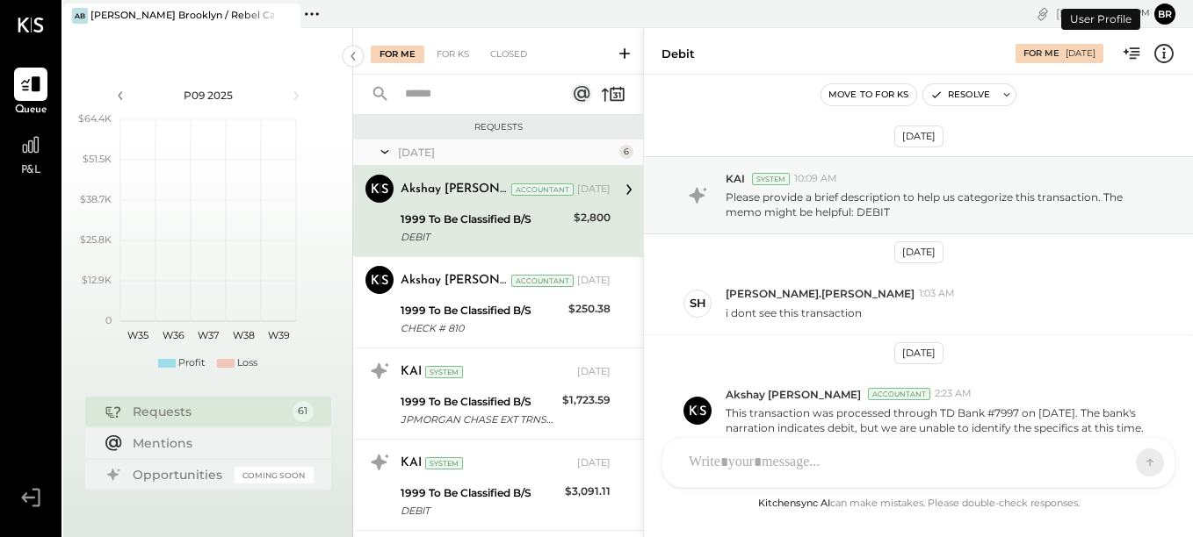
scroll to position [103, 0]
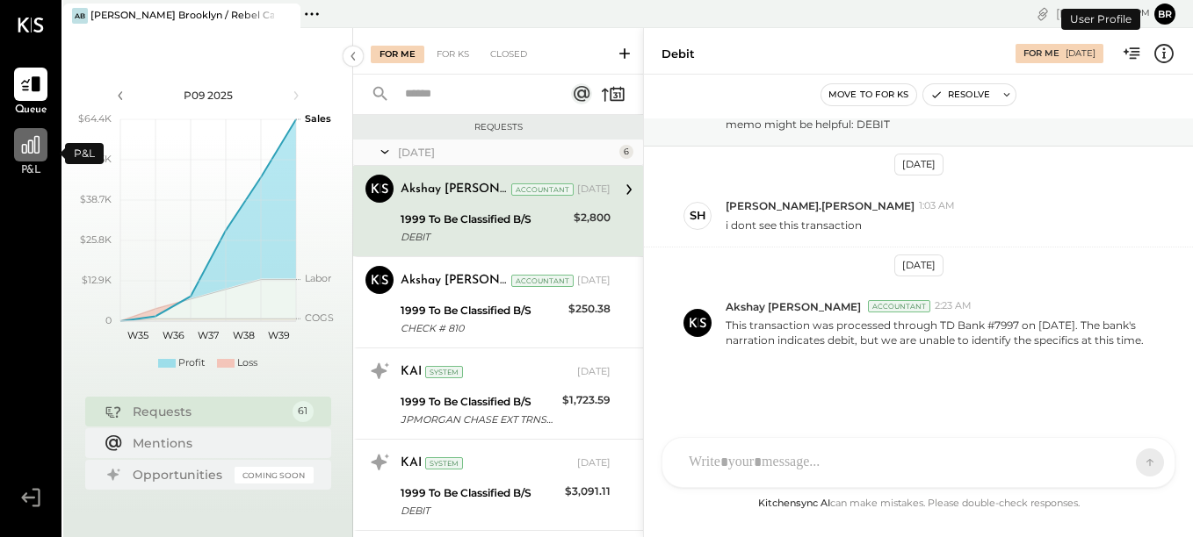
click at [27, 155] on icon at bounding box center [30, 144] width 23 height 23
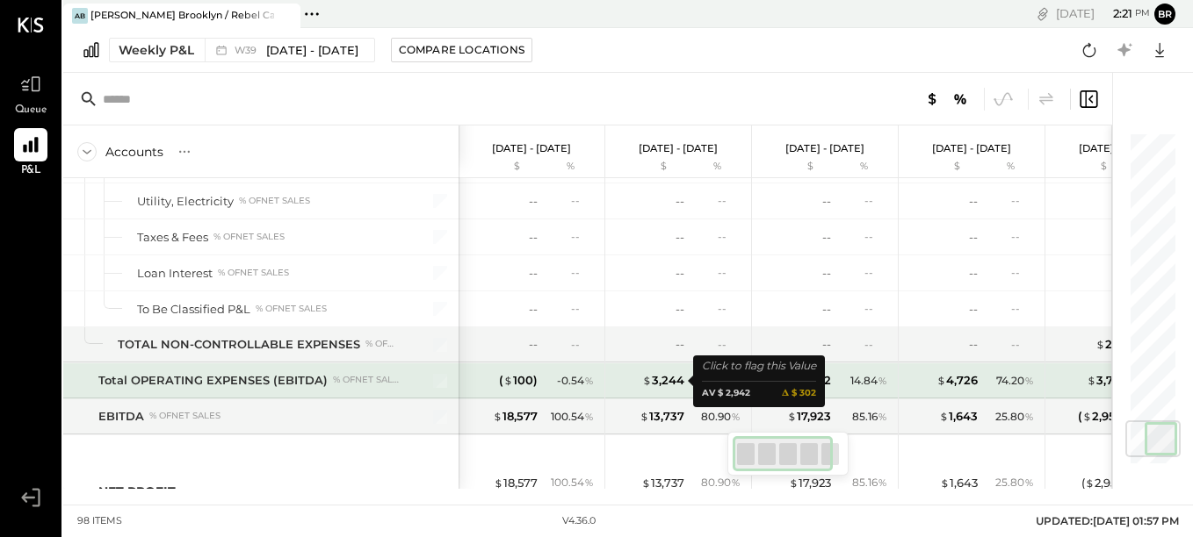
scroll to position [2475, 0]
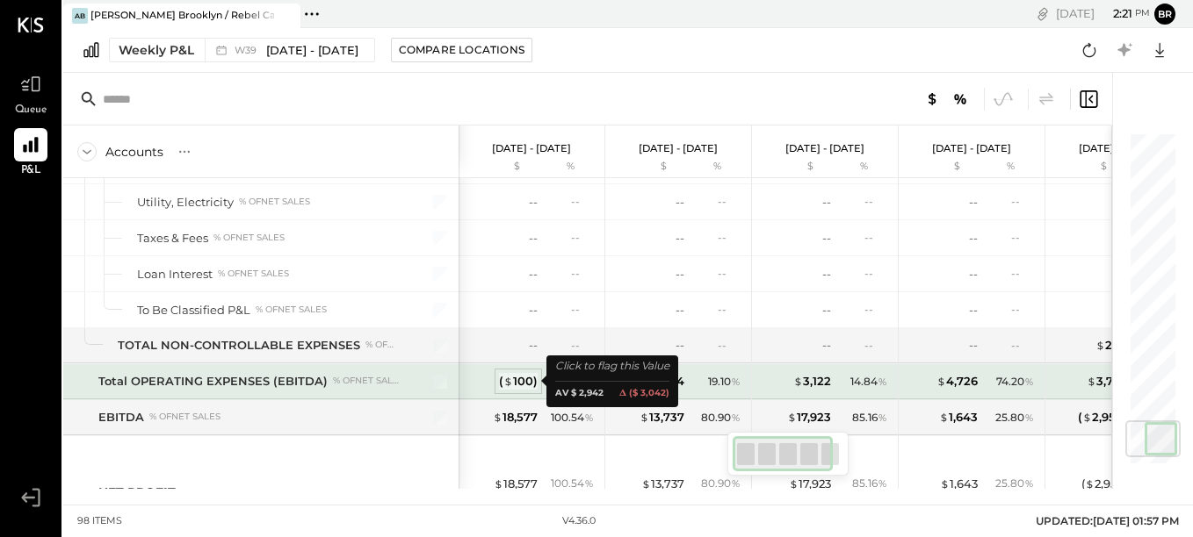
click at [529, 379] on div "( $ 100 )" at bounding box center [518, 381] width 39 height 17
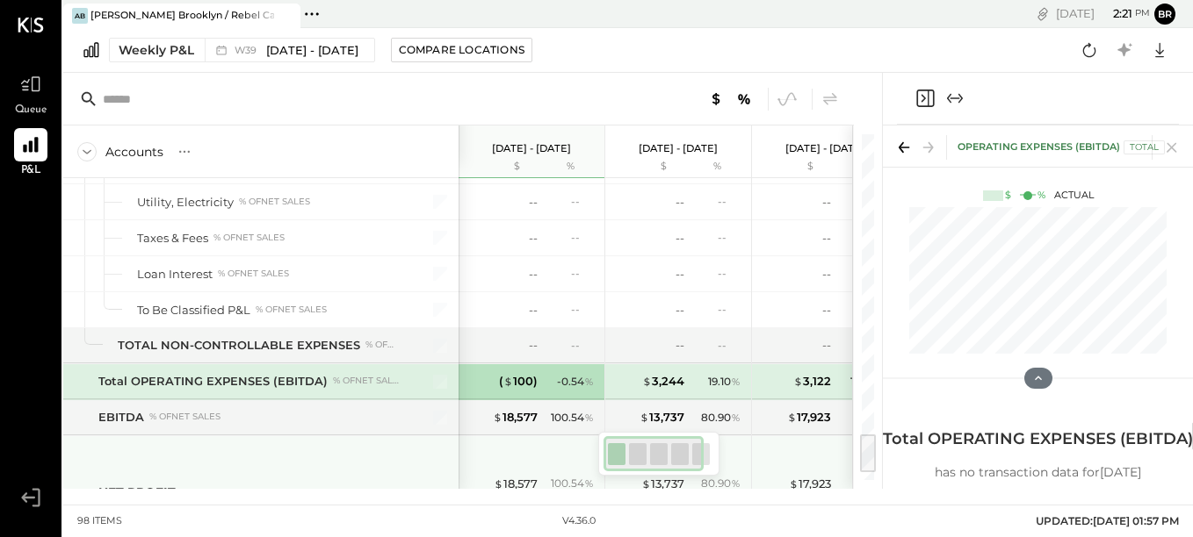
click at [395, 486] on div "NET PROFIT" at bounding box center [274, 493] width 353 height 18
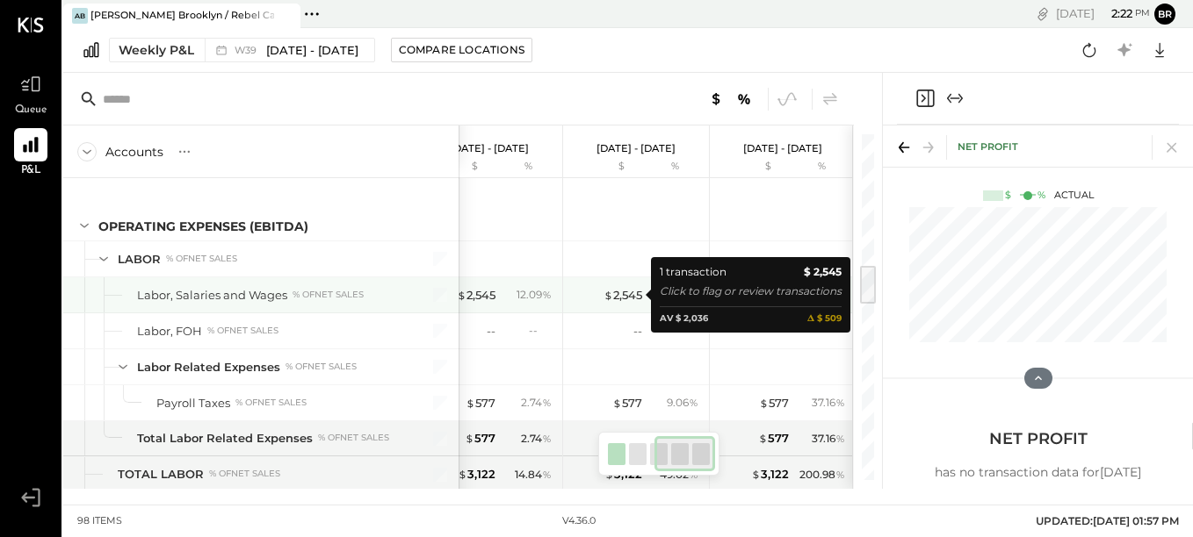
scroll to position [0, 336]
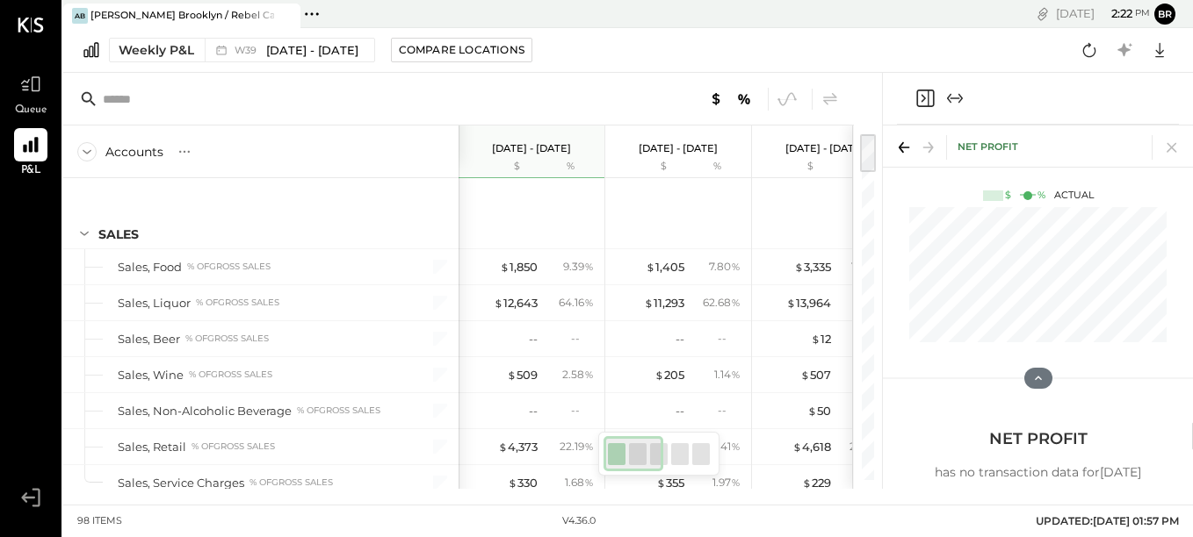
click at [922, 92] on icon "Close panel" at bounding box center [924, 98] width 21 height 21
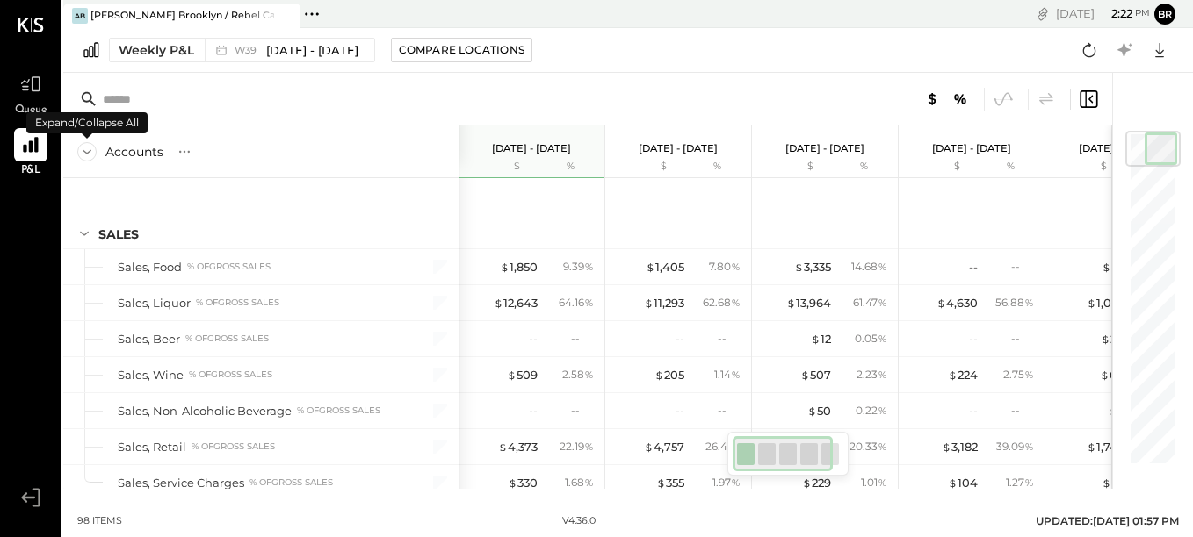
click at [91, 144] on icon at bounding box center [86, 151] width 19 height 19
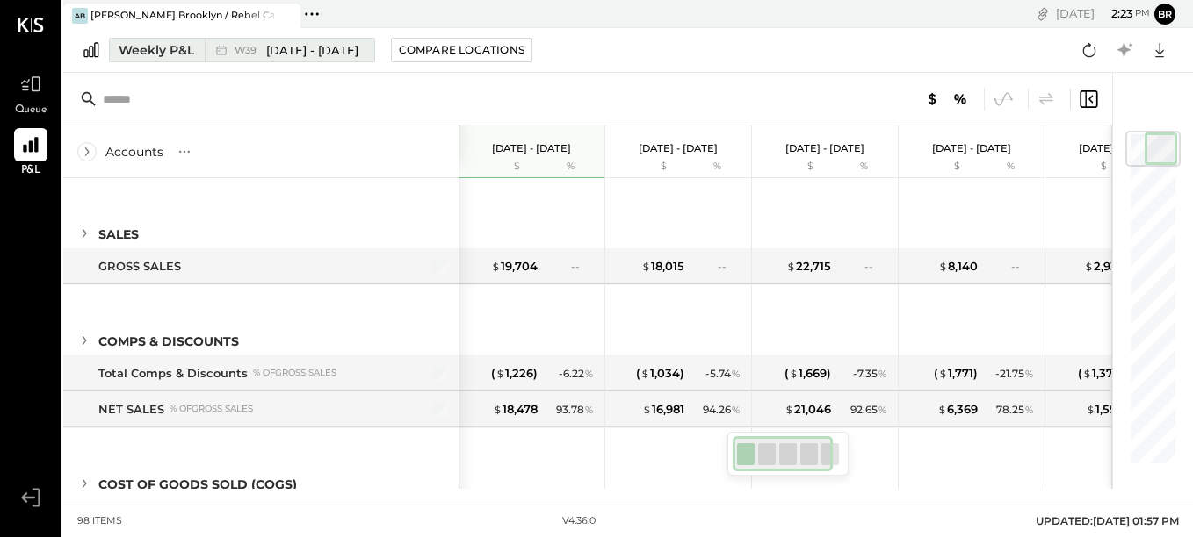
click at [148, 46] on div "Weekly P&L" at bounding box center [157, 50] width 76 height 18
